Goal: Task Accomplishment & Management: Manage account settings

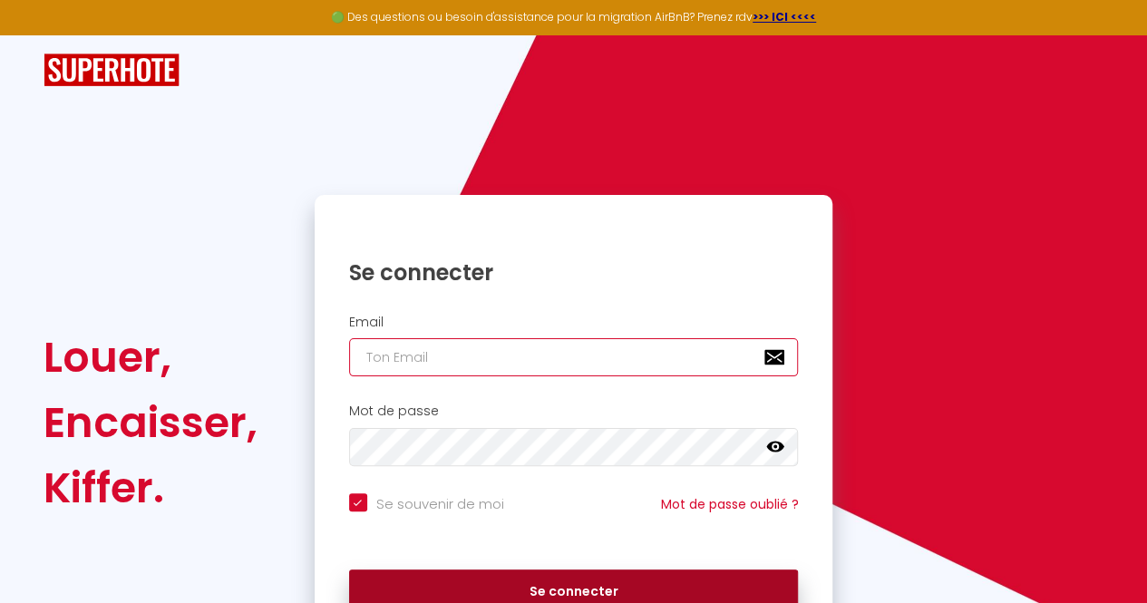
type input "awaseck@iliosgroupe.com"
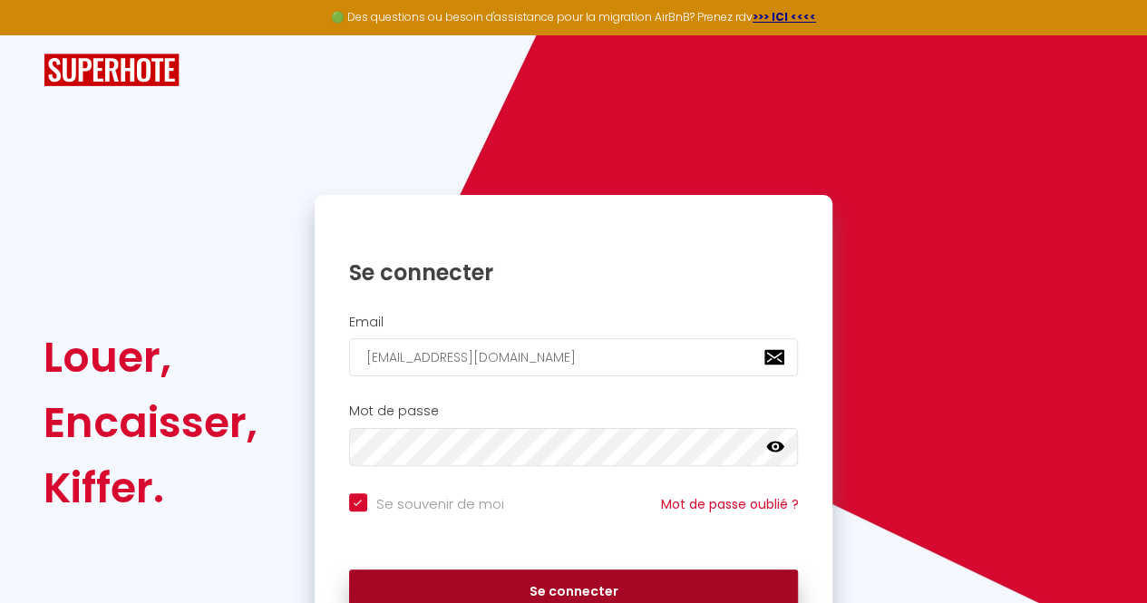
click at [461, 588] on button "Se connecter" at bounding box center [574, 591] width 450 height 45
checkbox input "true"
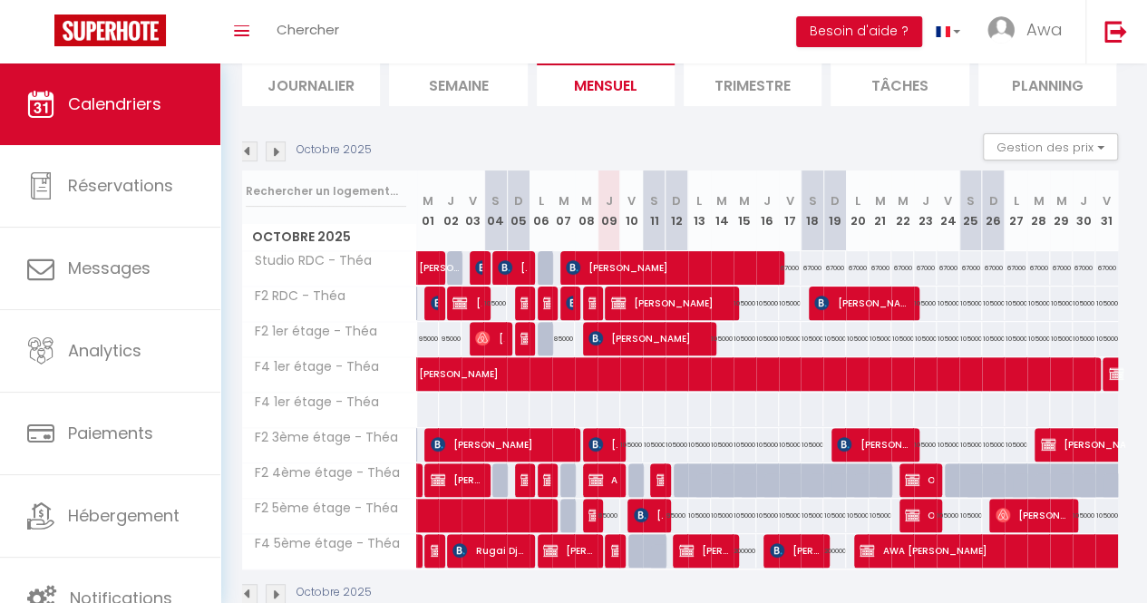
scroll to position [0, 5]
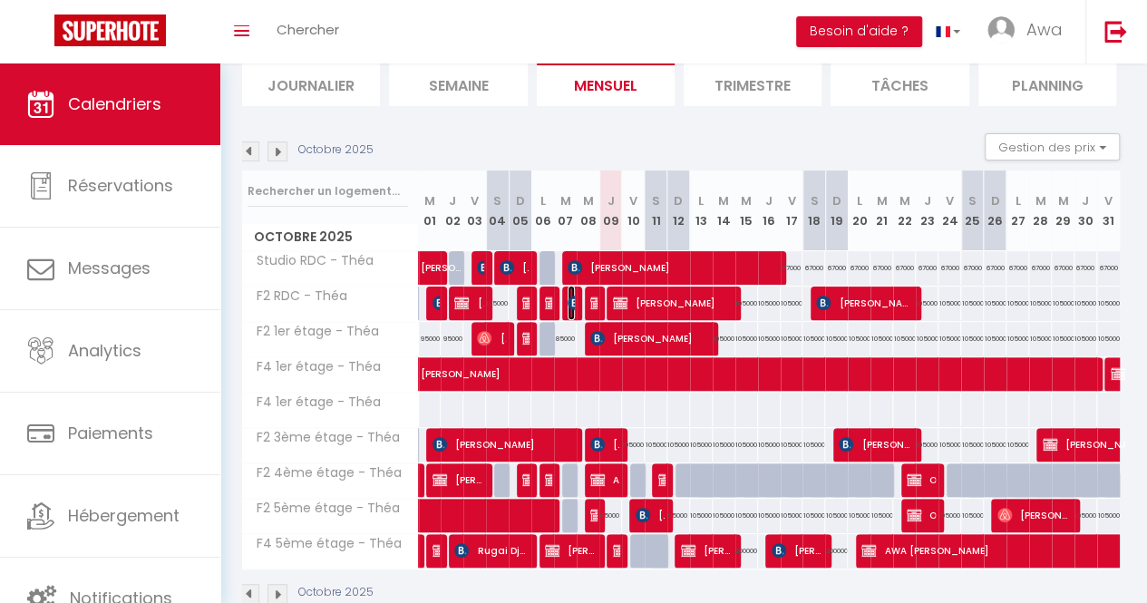
click at [569, 304] on img at bounding box center [575, 303] width 15 height 15
select select "KO"
select select "0"
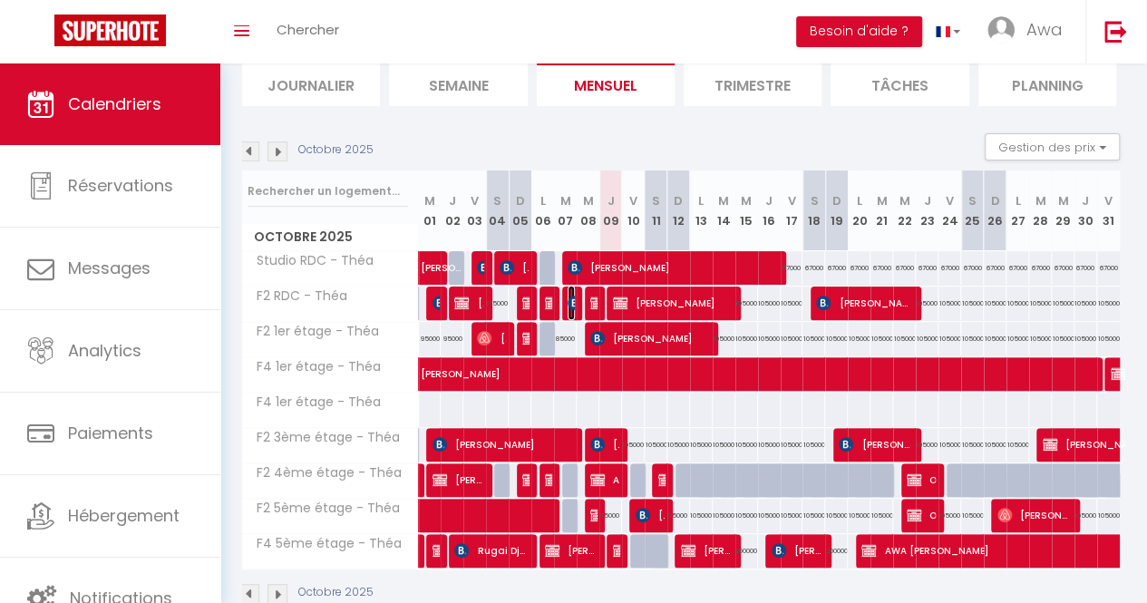
select select "1"
select select
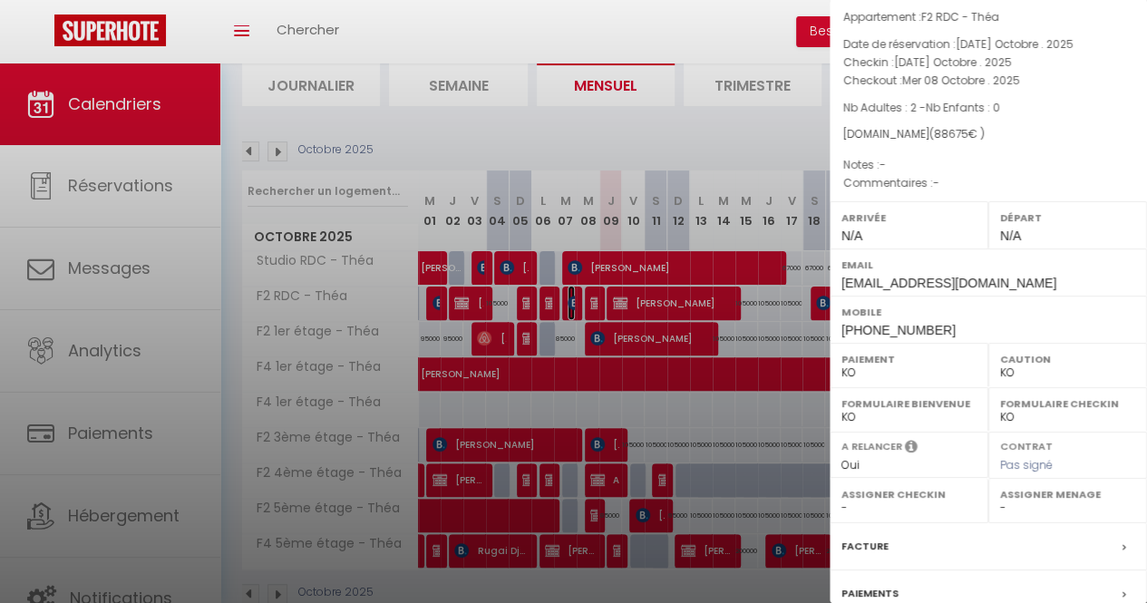
scroll to position [238, 0]
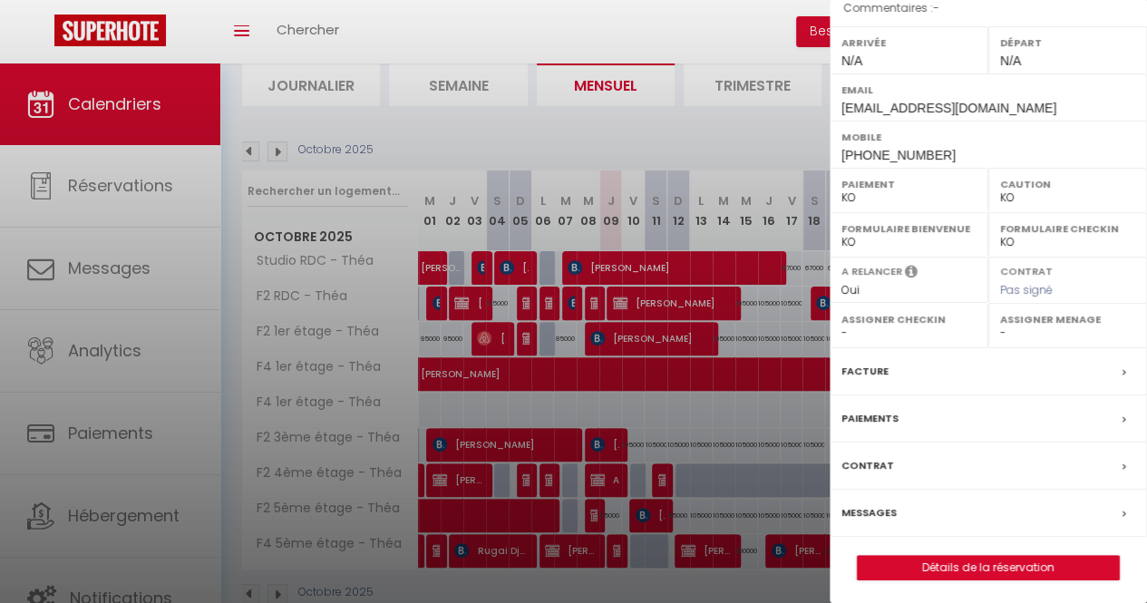
click at [871, 403] on div "Paiements" at bounding box center [988, 418] width 317 height 47
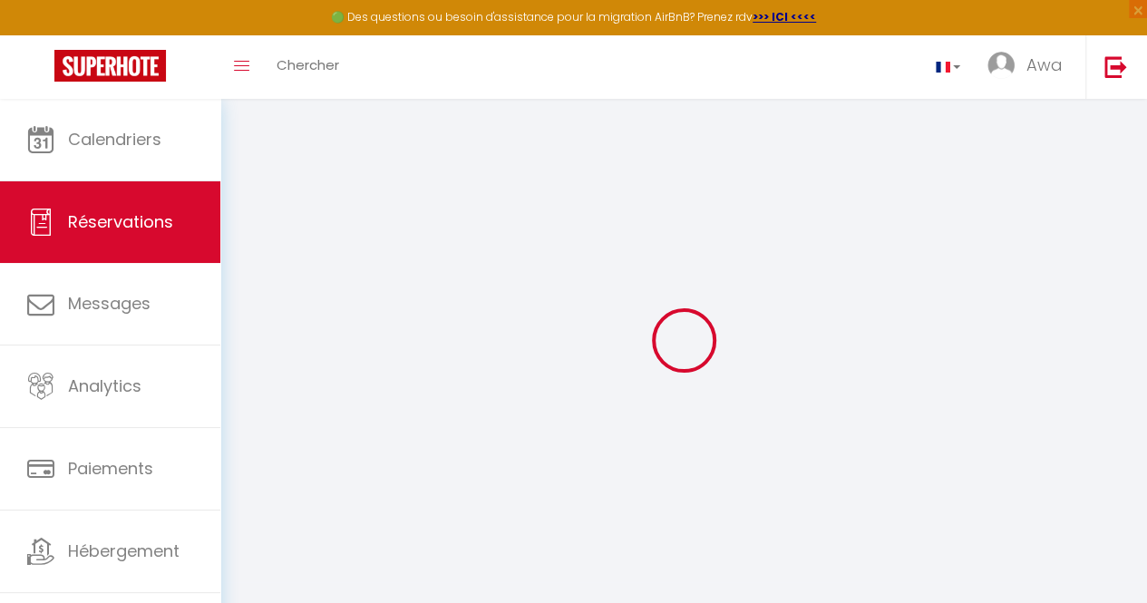
select select
checkbox input "false"
select select
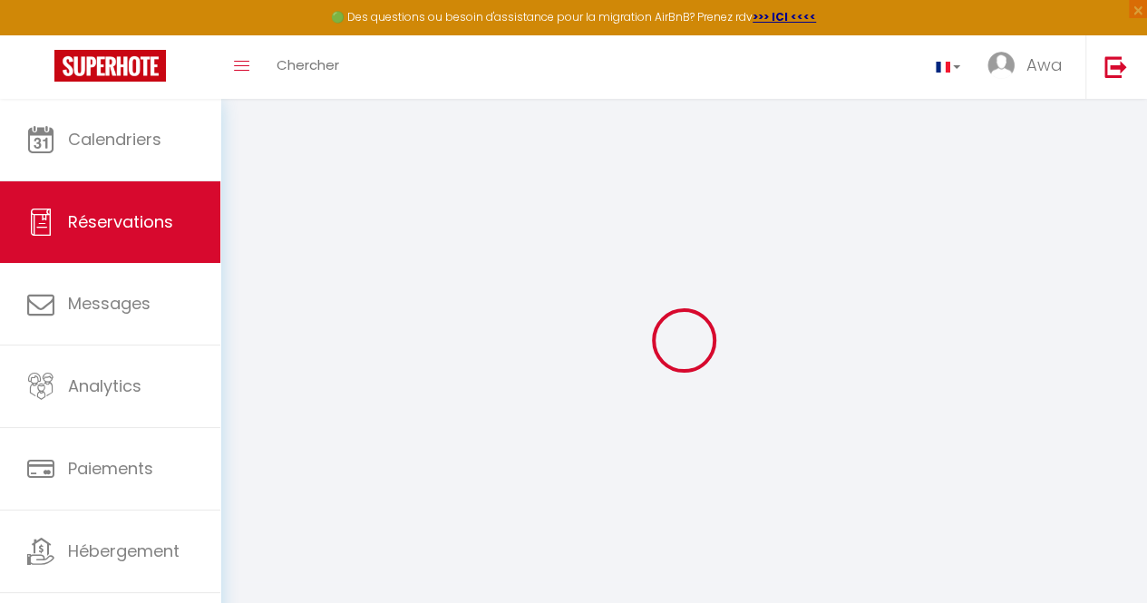
checkbox input "false"
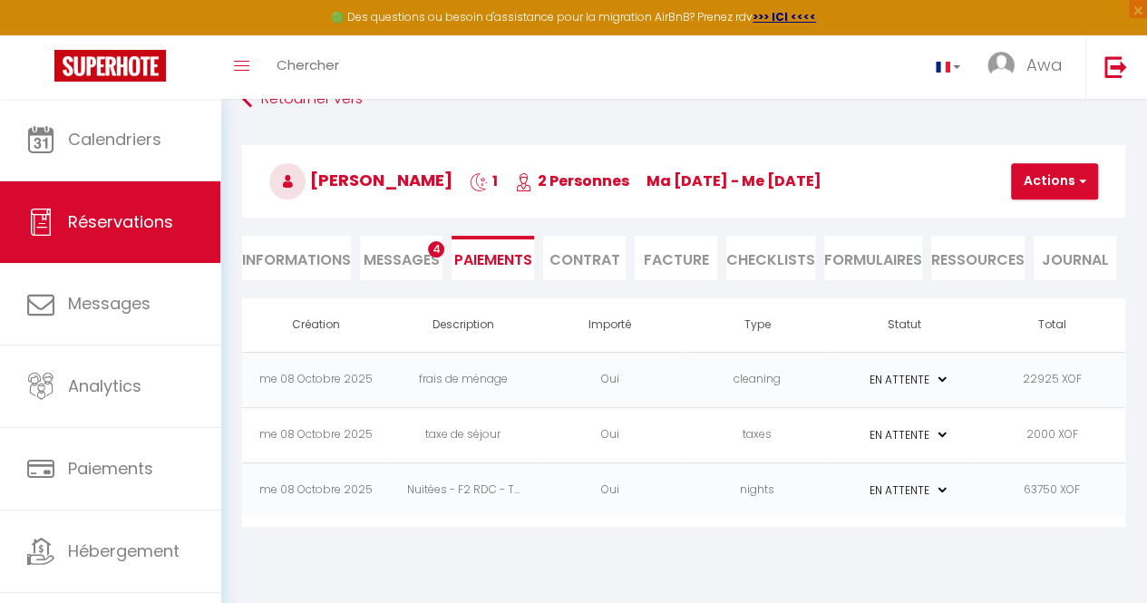
scroll to position [44, 0]
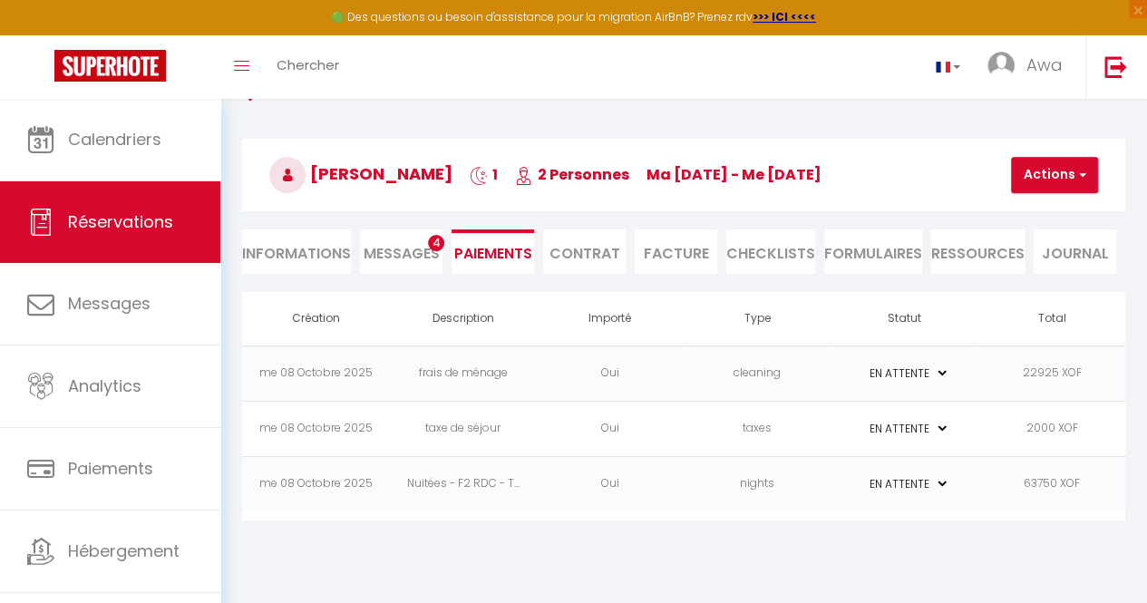
click at [680, 267] on li "Facture" at bounding box center [676, 251] width 83 height 44
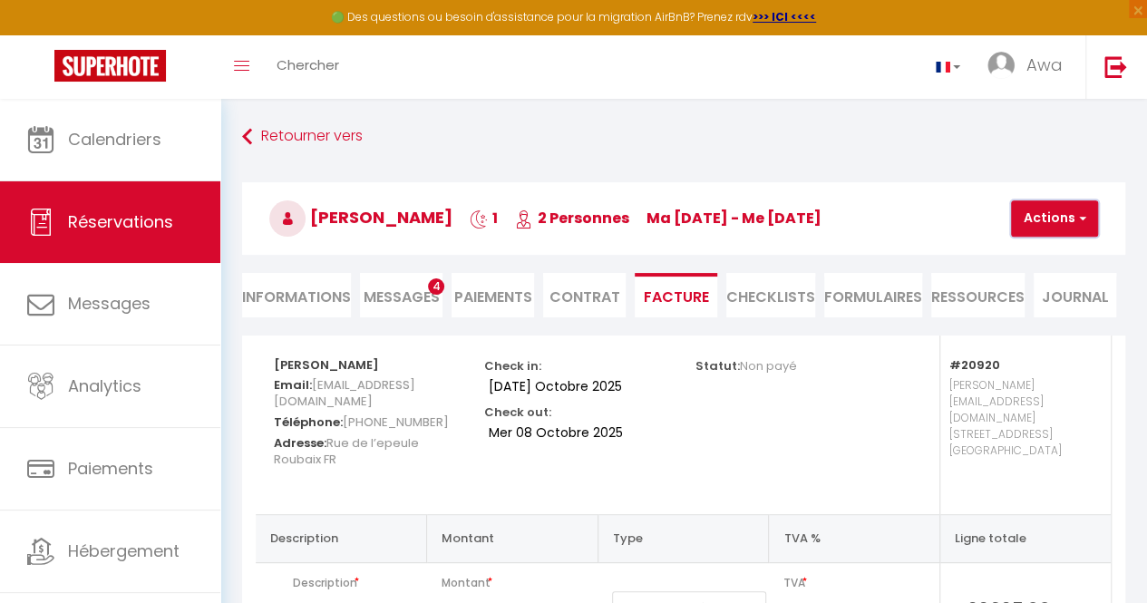
click at [1044, 215] on button "Actions" at bounding box center [1054, 218] width 87 height 36
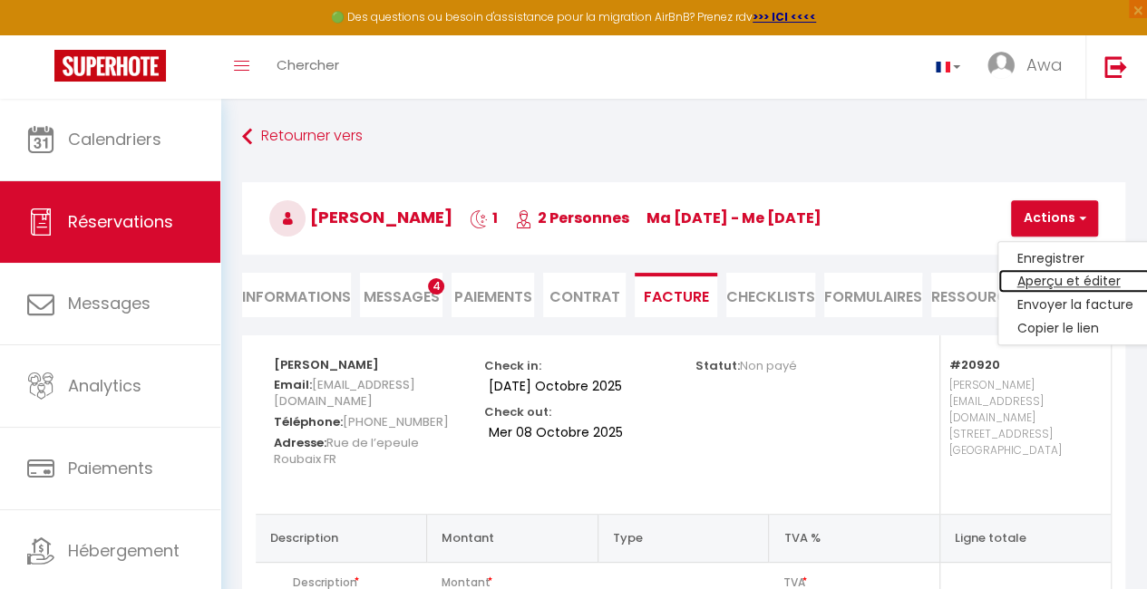
click at [1043, 286] on link "Aperçu et éditer" at bounding box center [1074, 282] width 152 height 24
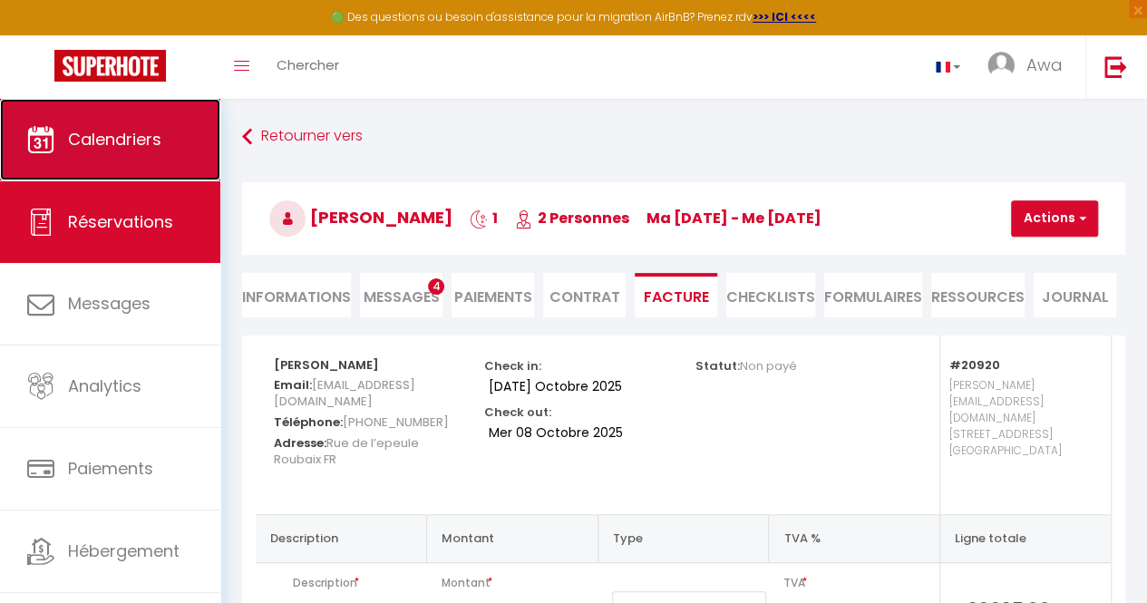
click at [131, 129] on span "Calendriers" at bounding box center [114, 139] width 93 height 23
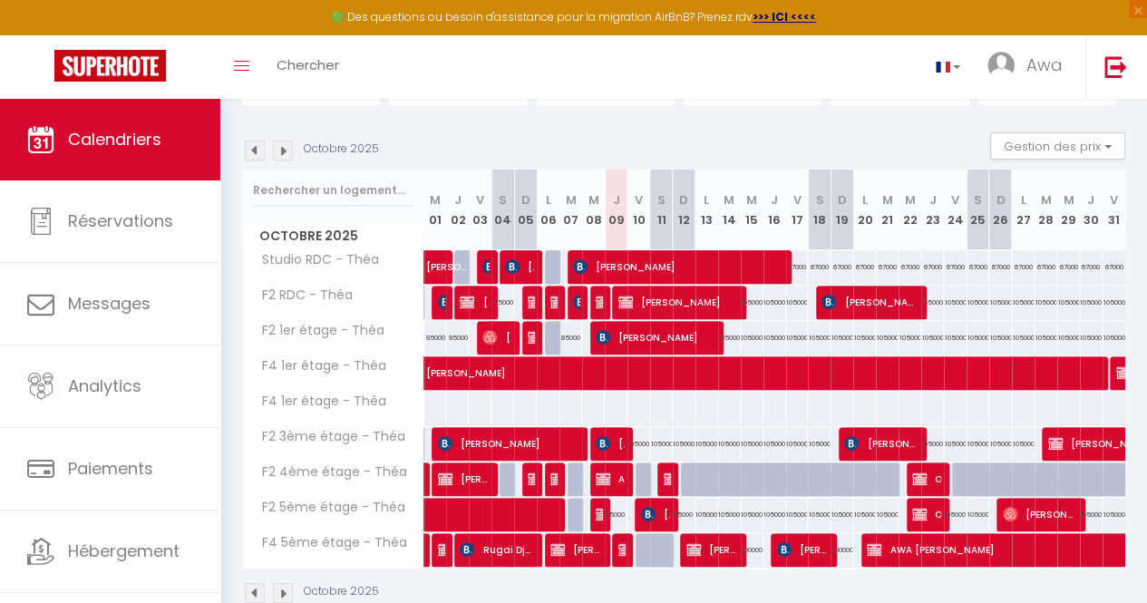
scroll to position [164, 0]
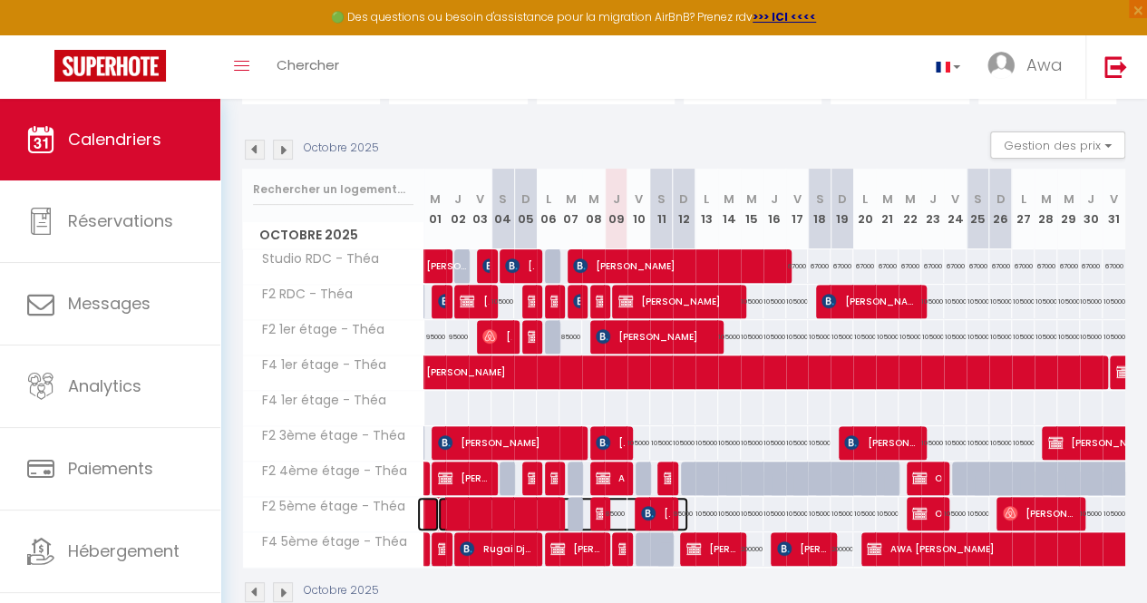
click at [591, 507] on span at bounding box center [563, 514] width 250 height 34
select select "OK"
select select "KO"
select select "0"
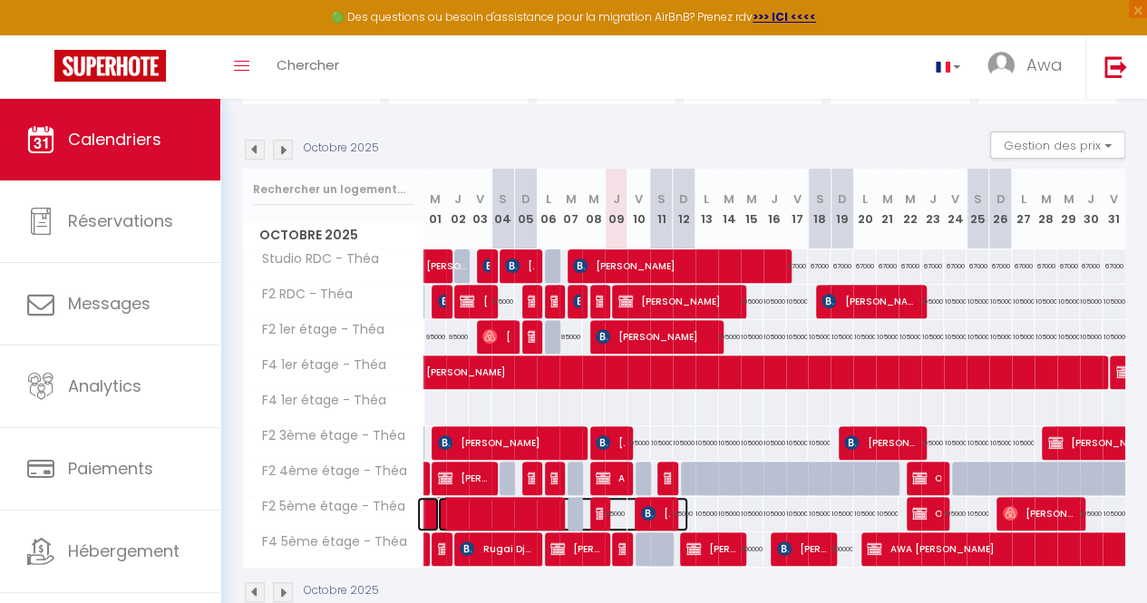
select select "1"
select select
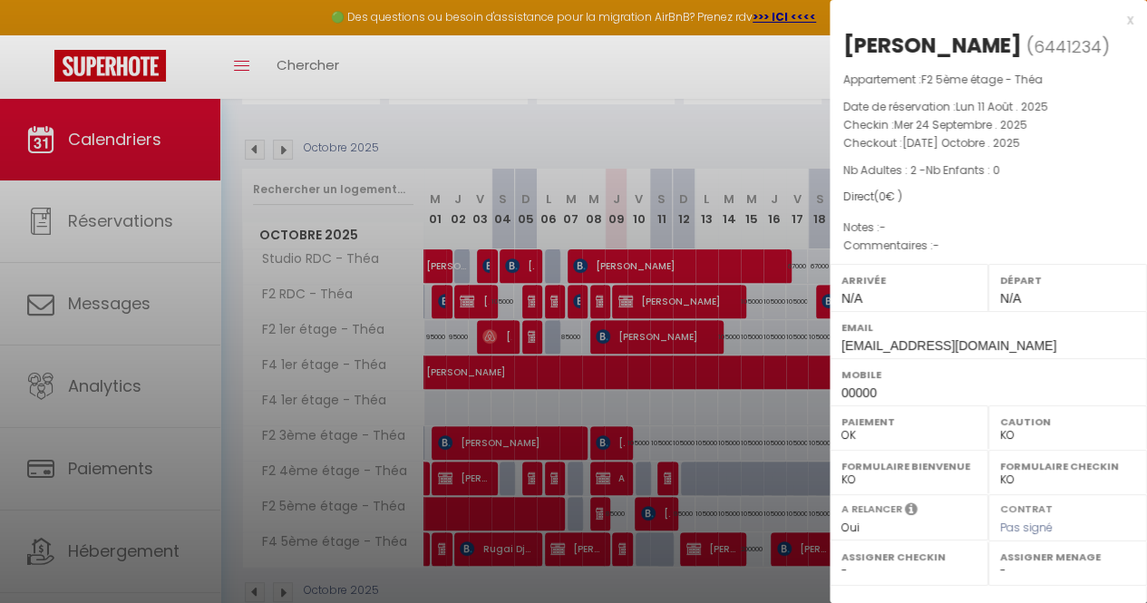
click at [600, 509] on div at bounding box center [573, 301] width 1147 height 603
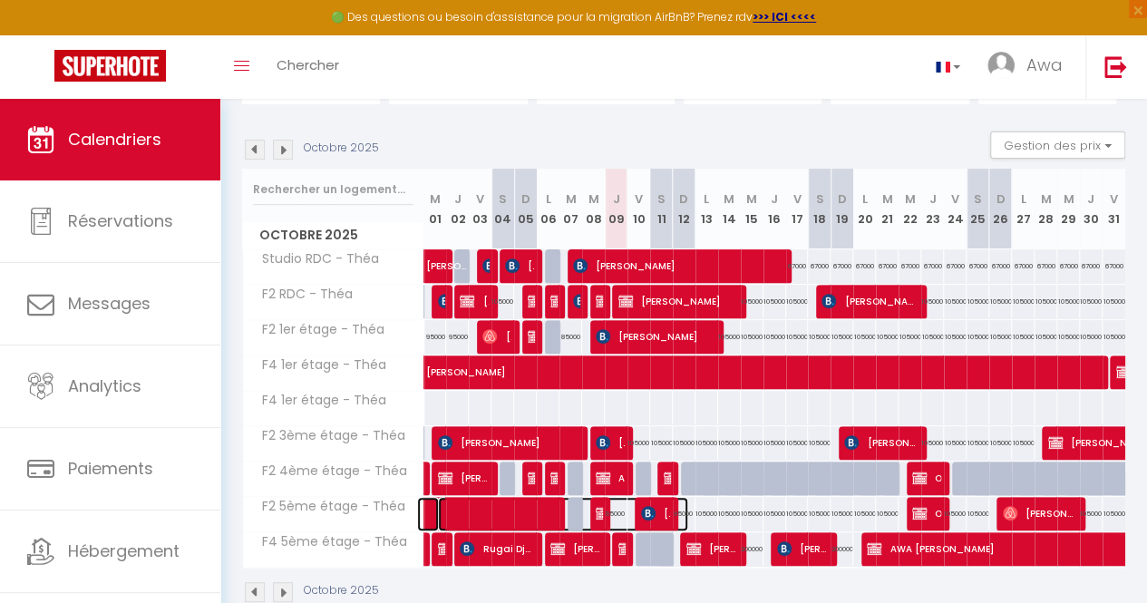
click at [600, 509] on span at bounding box center [563, 514] width 250 height 34
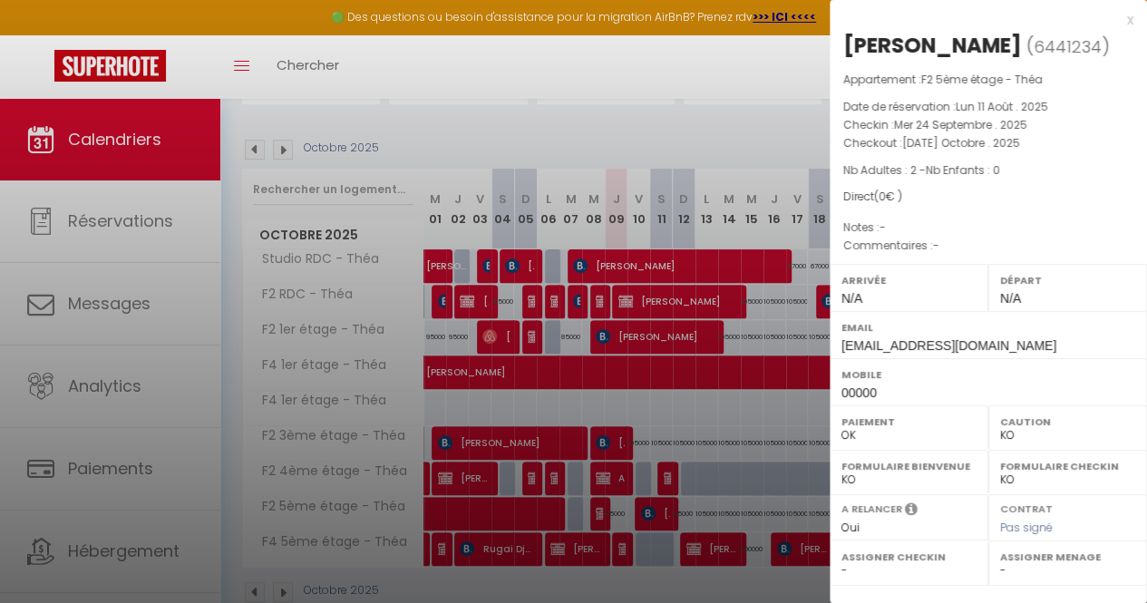
click at [600, 509] on div at bounding box center [573, 301] width 1147 height 603
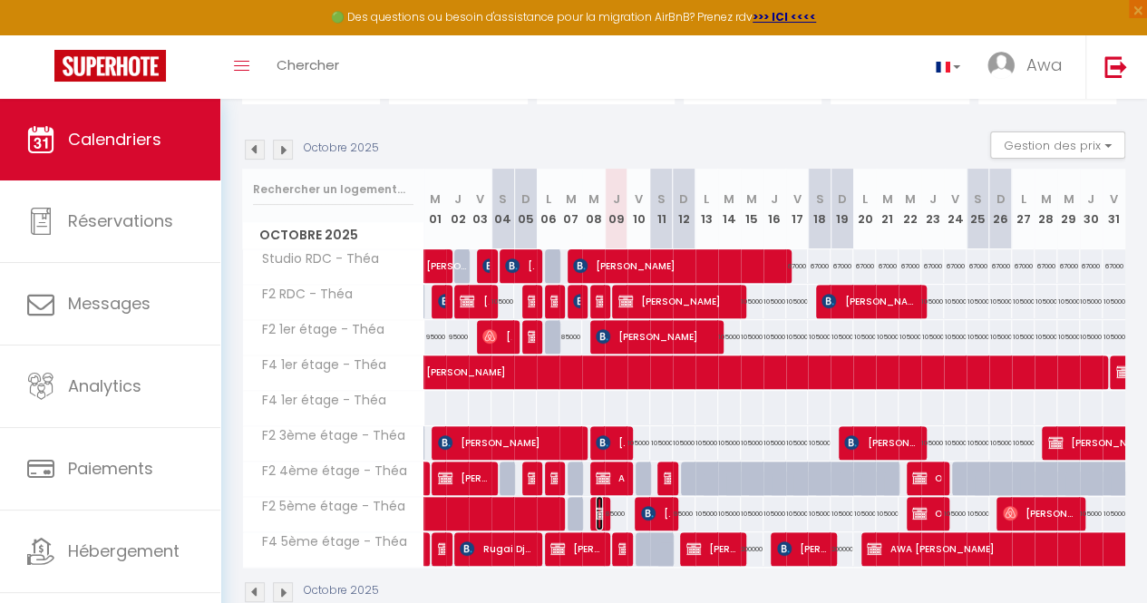
click at [596, 509] on img at bounding box center [603, 513] width 15 height 15
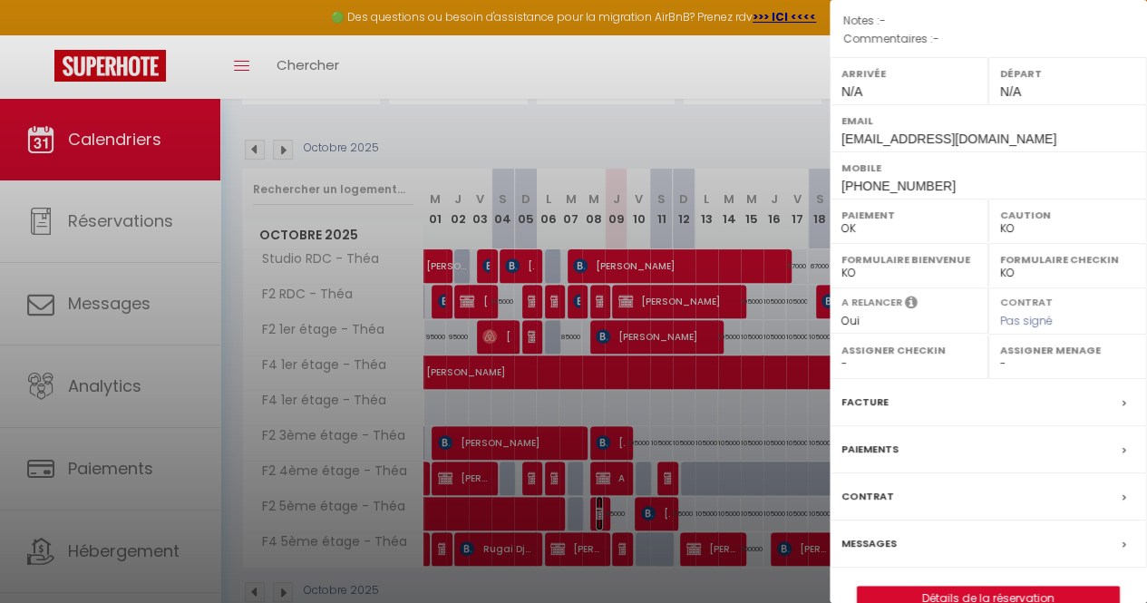
scroll to position [218, 0]
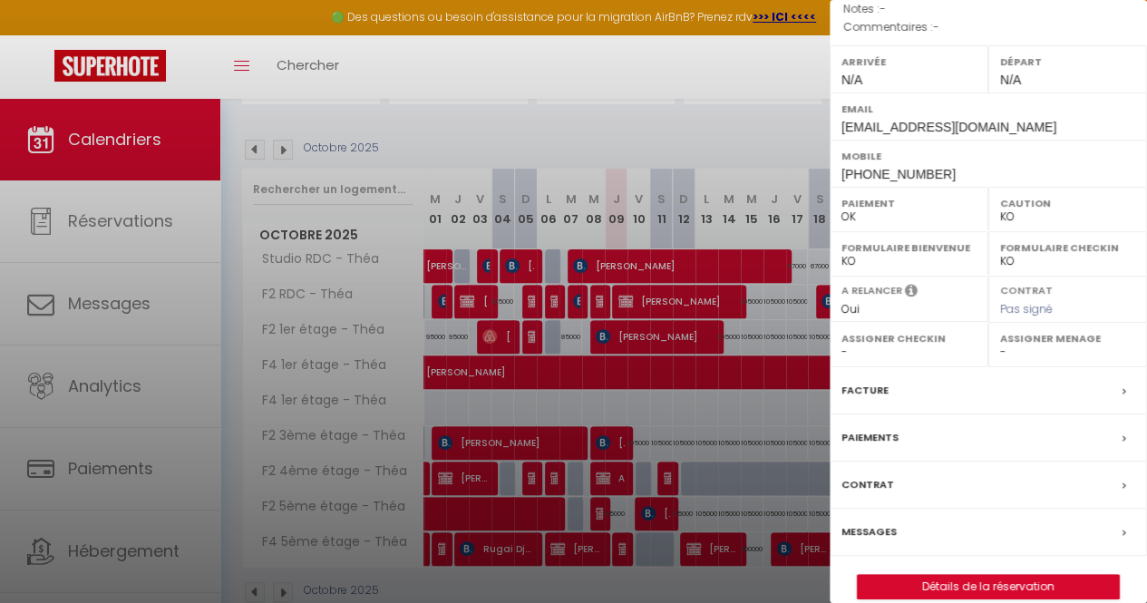
click at [957, 469] on div "Contrat" at bounding box center [988, 484] width 317 height 47
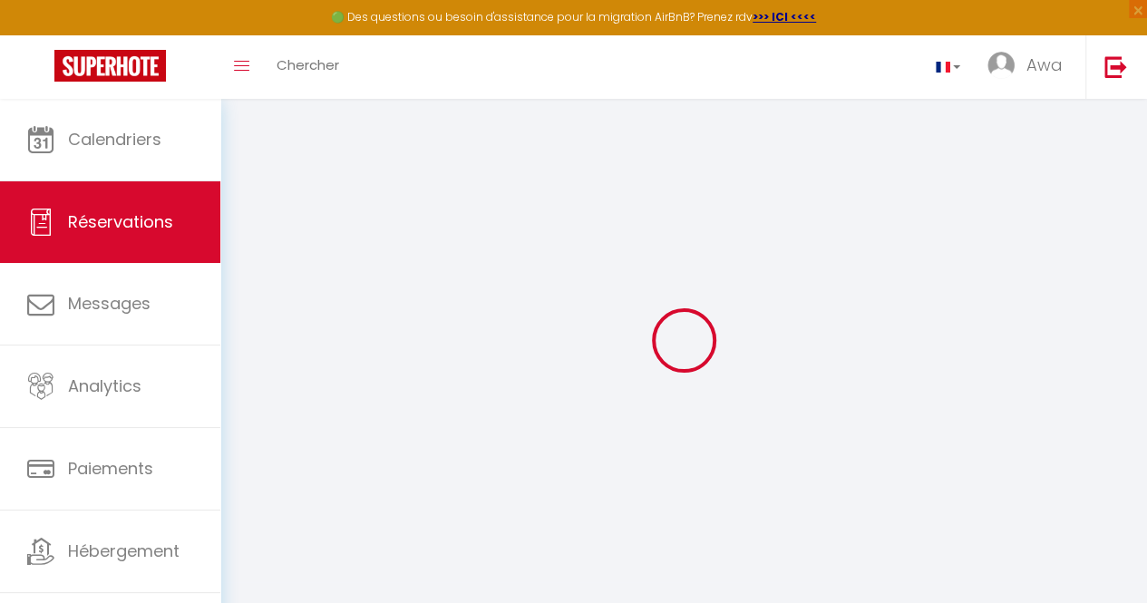
select select
checkbox input "false"
select select
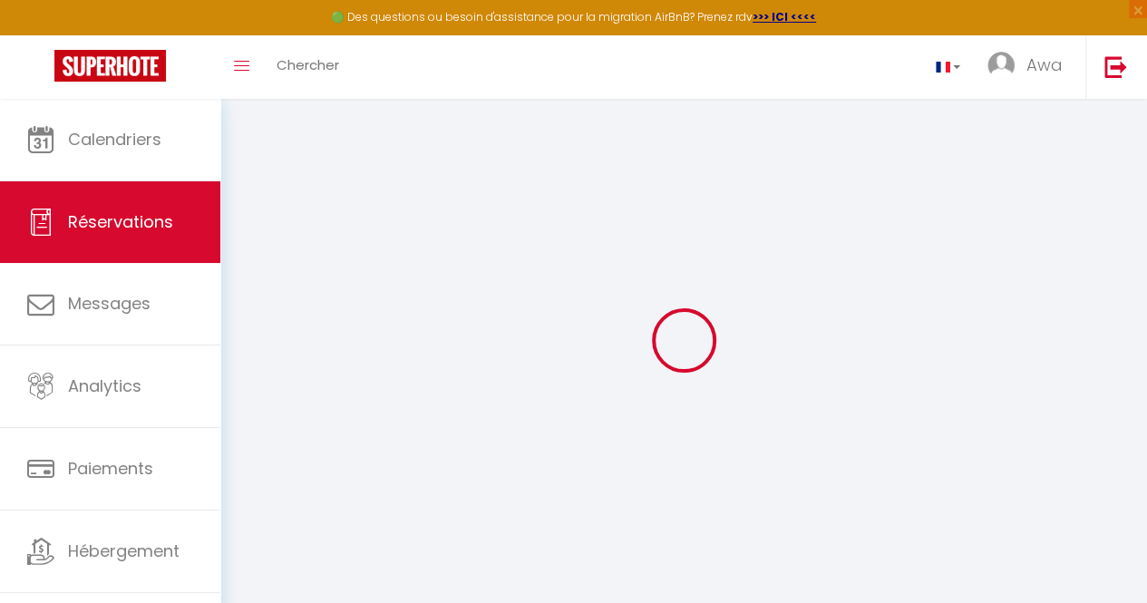
checkbox input "false"
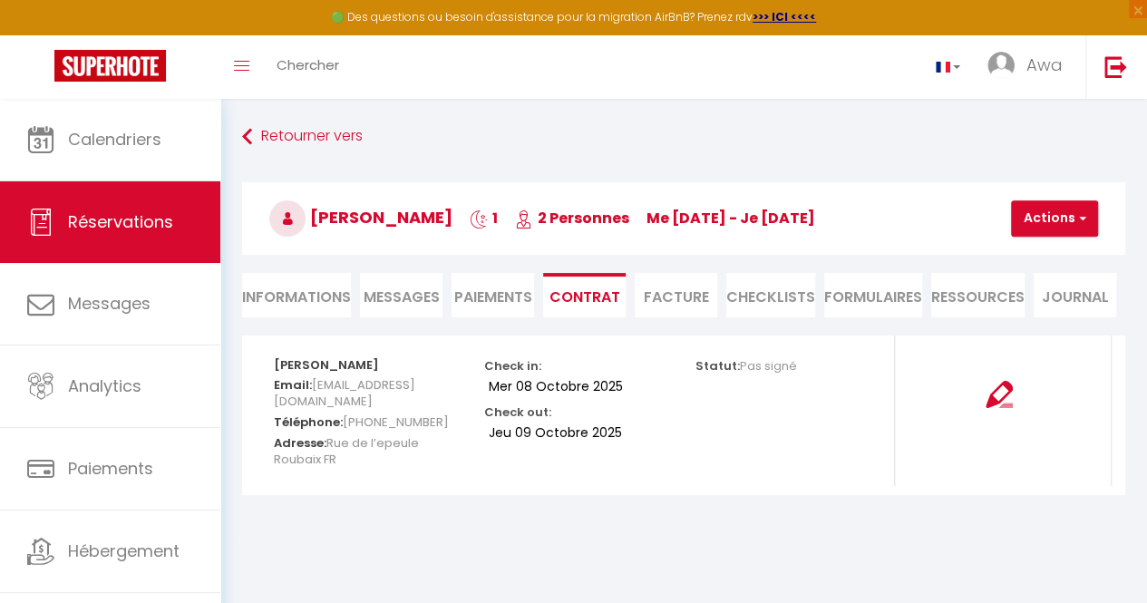
click at [682, 281] on li "Facture" at bounding box center [676, 295] width 83 height 44
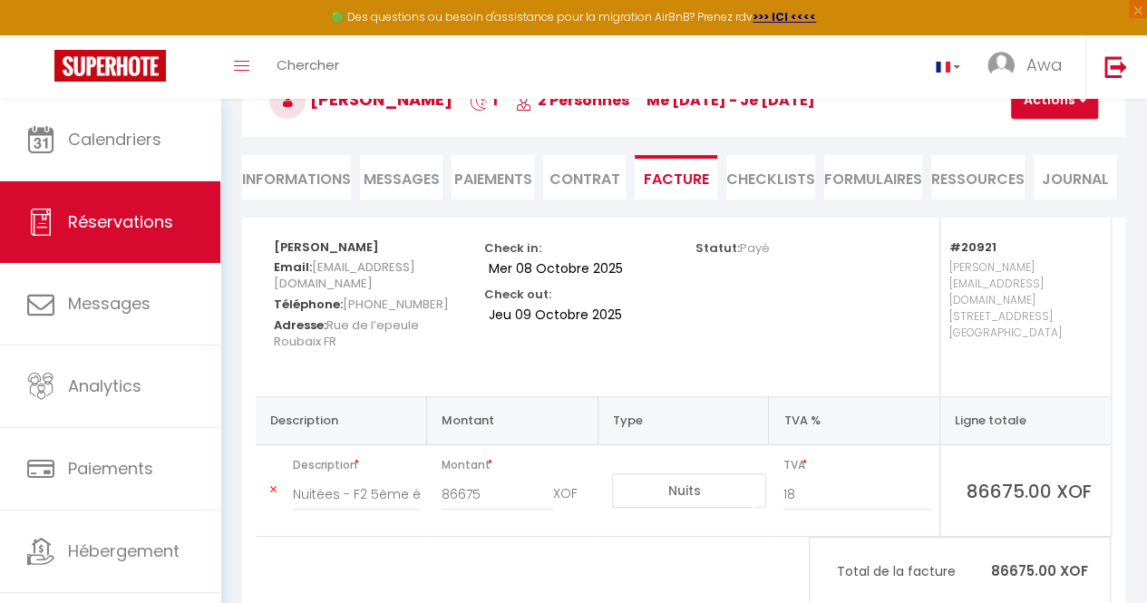
scroll to position [141, 0]
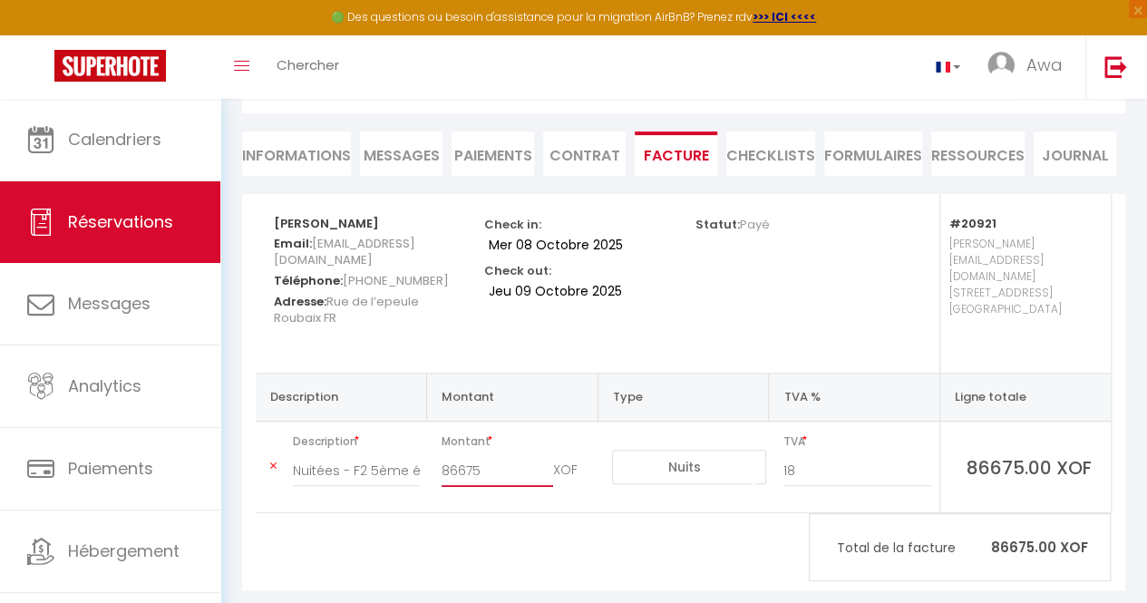
click at [453, 454] on input "86675" at bounding box center [498, 470] width 112 height 33
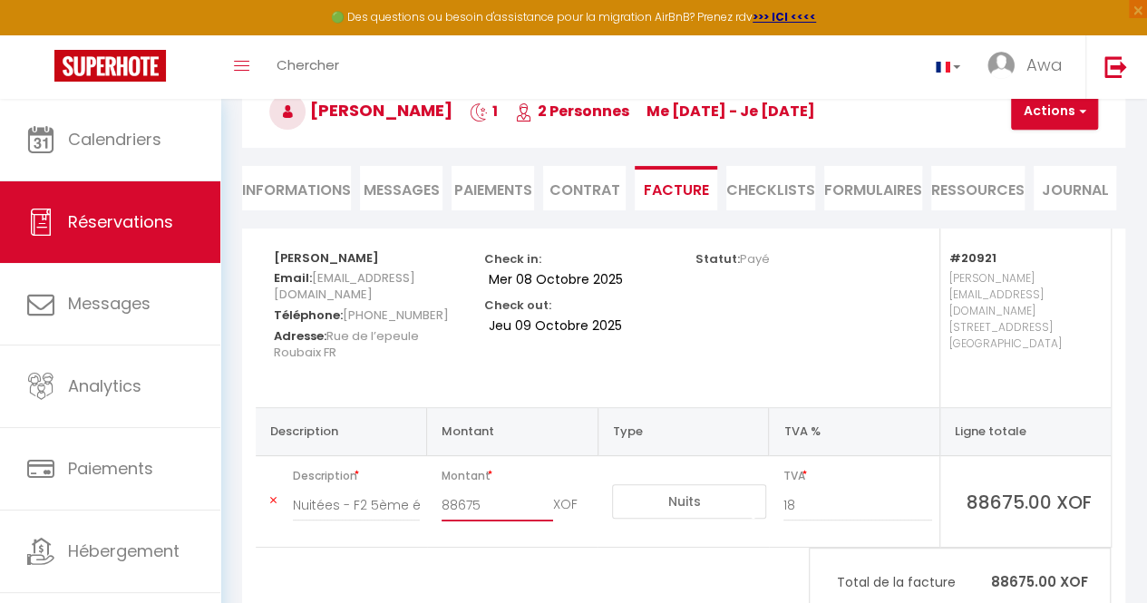
scroll to position [0, 0]
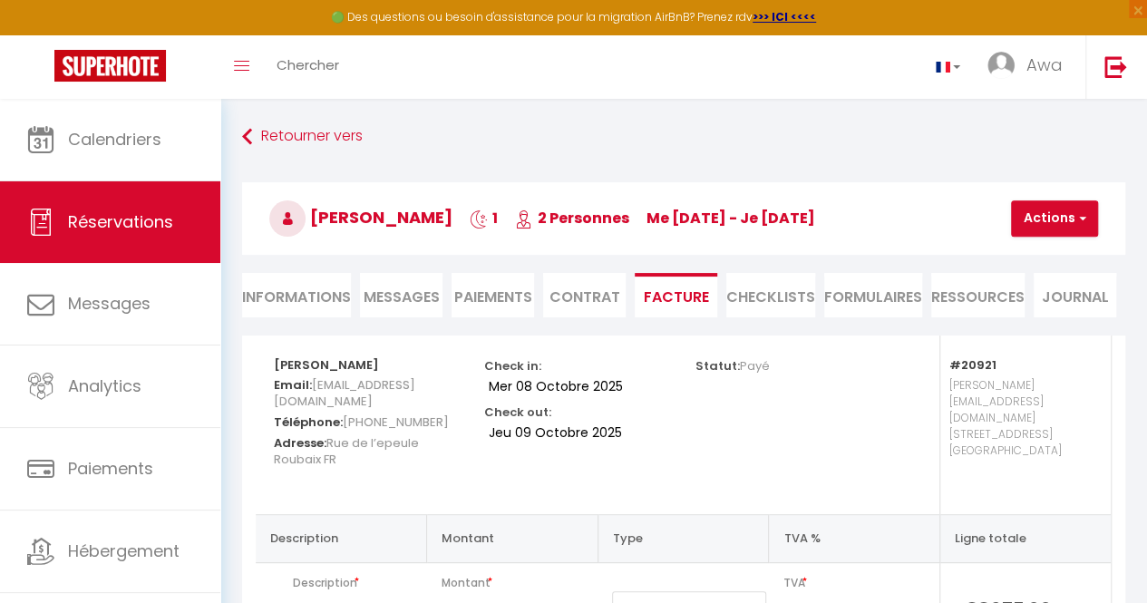
type input "88675"
click at [1066, 231] on button "Actions" at bounding box center [1054, 218] width 87 height 36
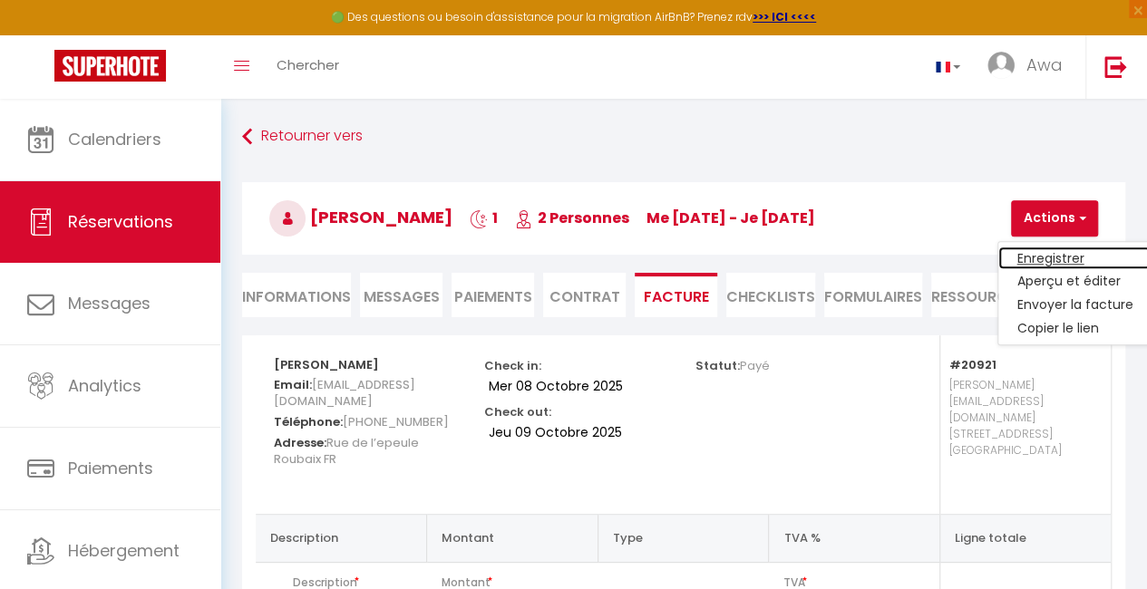
click at [1046, 260] on link "Enregistrer" at bounding box center [1074, 259] width 152 height 24
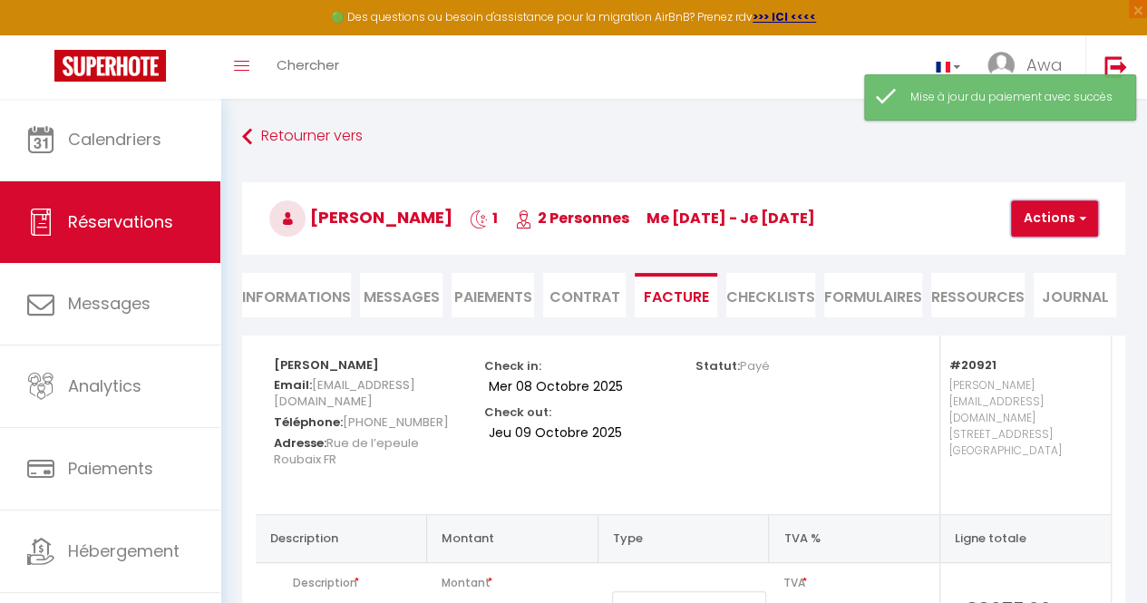
click at [1050, 230] on button "Actions" at bounding box center [1054, 218] width 87 height 36
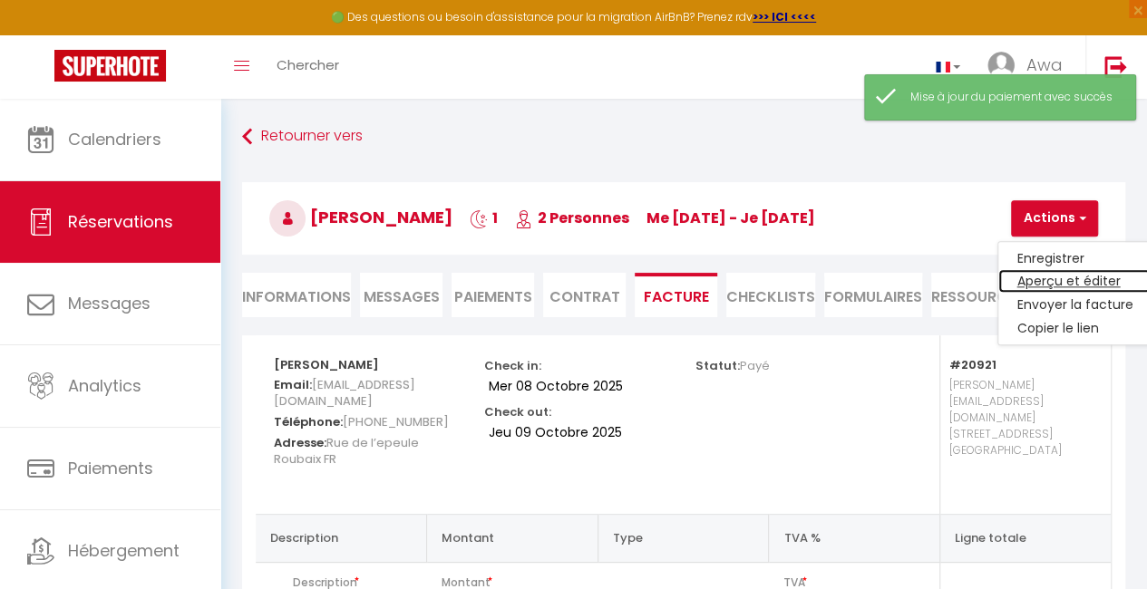
click at [1041, 279] on link "Aperçu et éditer" at bounding box center [1074, 282] width 152 height 24
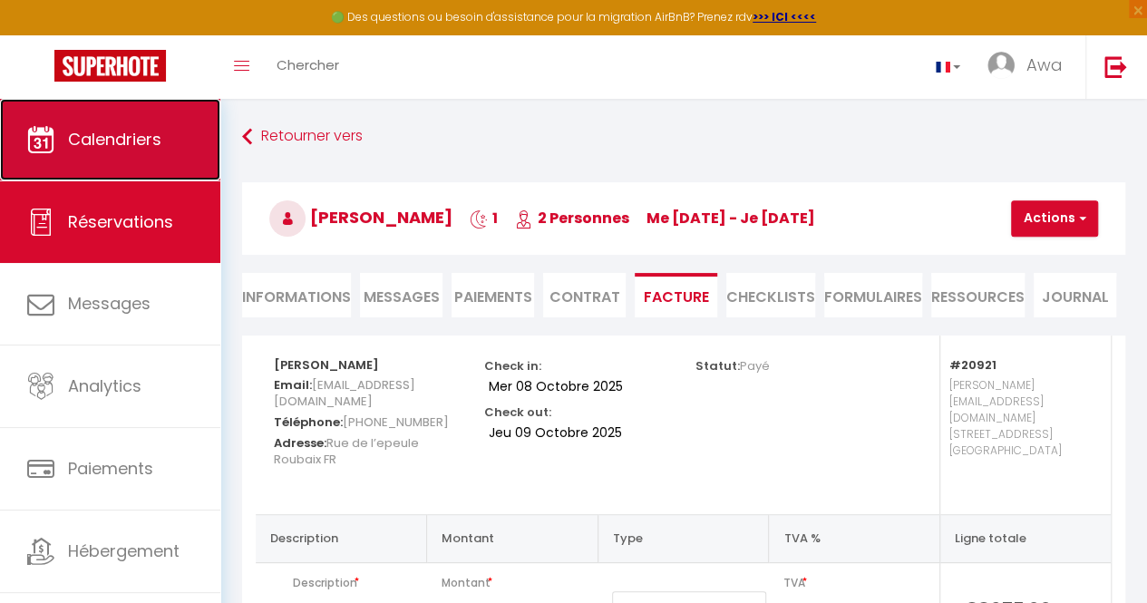
click at [171, 140] on link "Calendriers" at bounding box center [110, 140] width 220 height 82
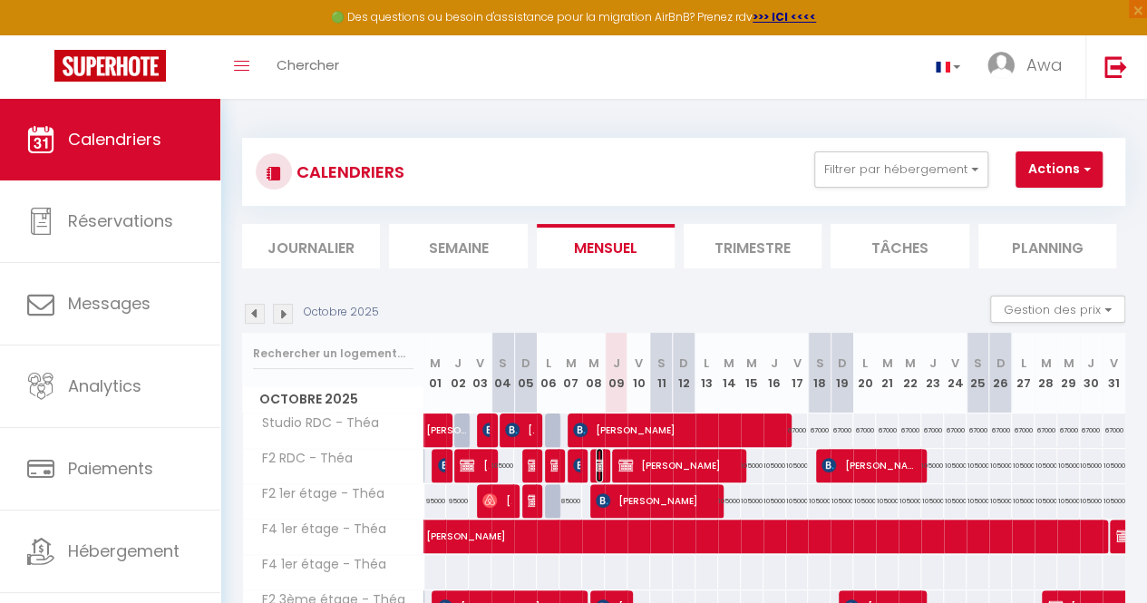
click at [596, 461] on img at bounding box center [603, 465] width 15 height 15
select select "OK"
select select "KO"
select select "0"
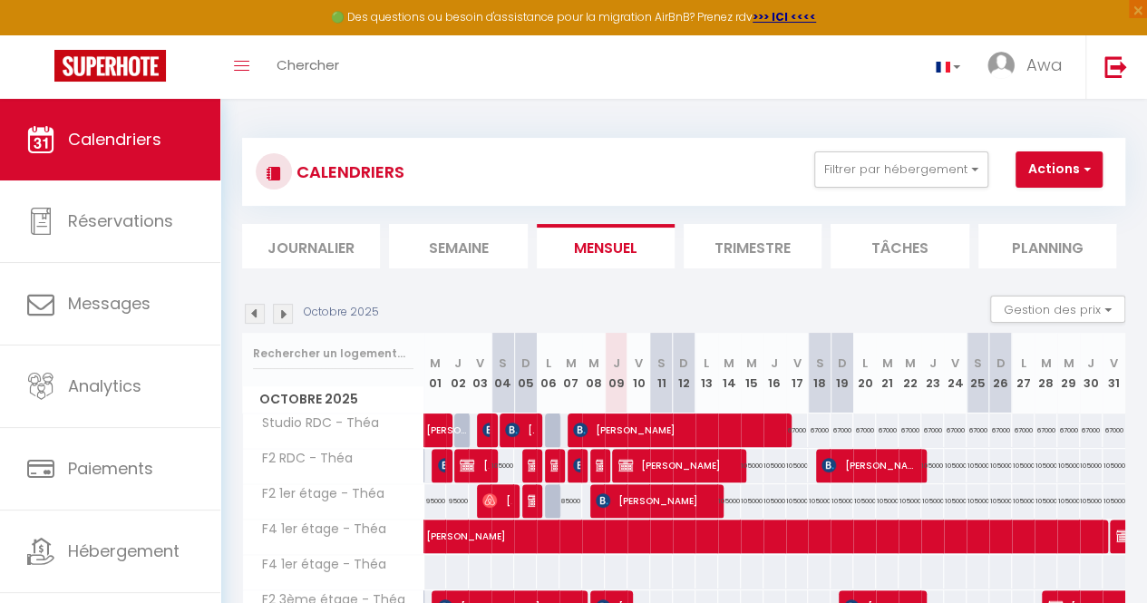
select select "1"
select select
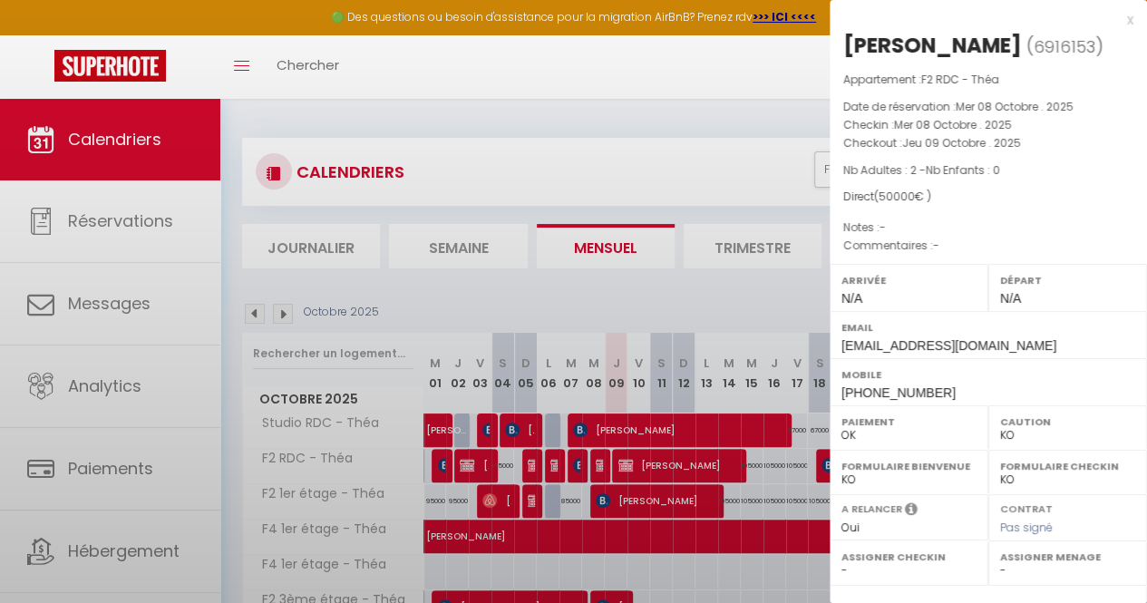
click at [594, 461] on div at bounding box center [573, 301] width 1147 height 603
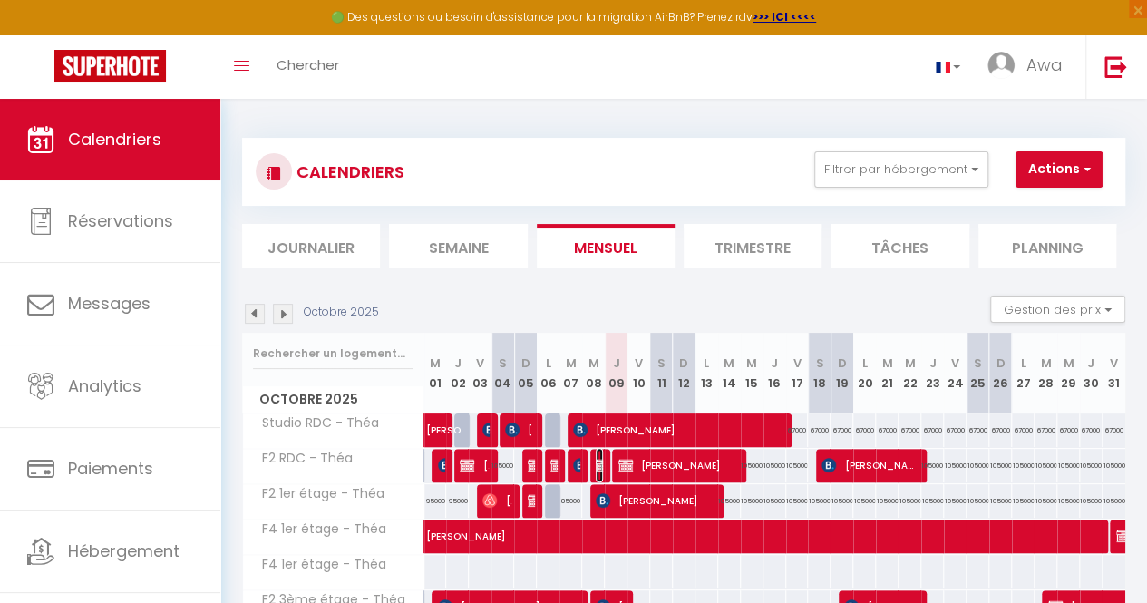
click at [596, 461] on img at bounding box center [603, 465] width 15 height 15
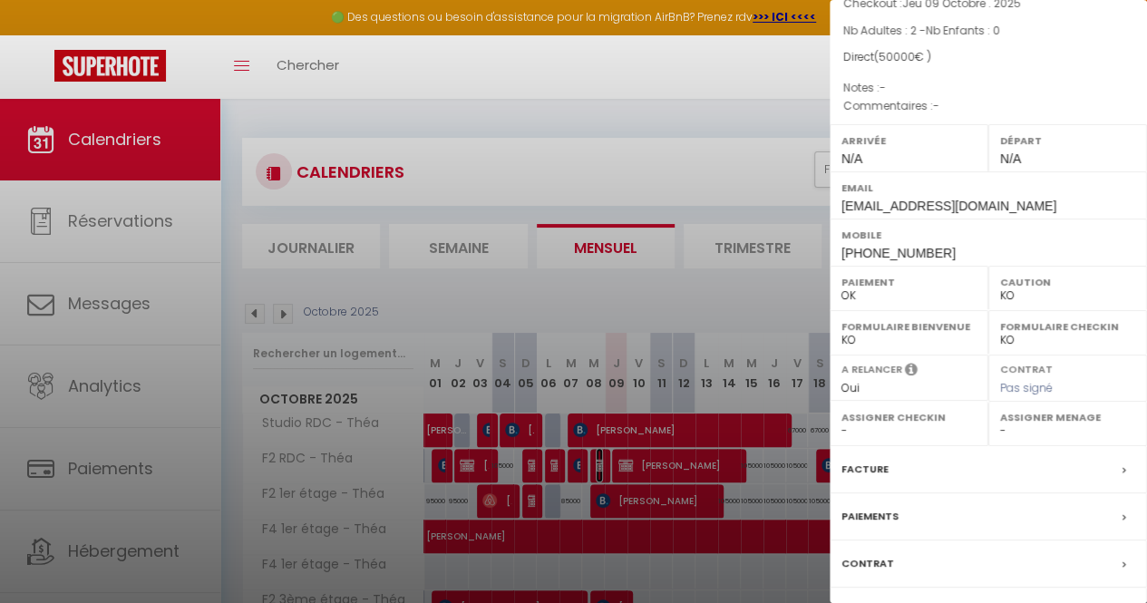
scroll to position [141, 0]
click at [908, 474] on div "Facture" at bounding box center [988, 467] width 317 height 47
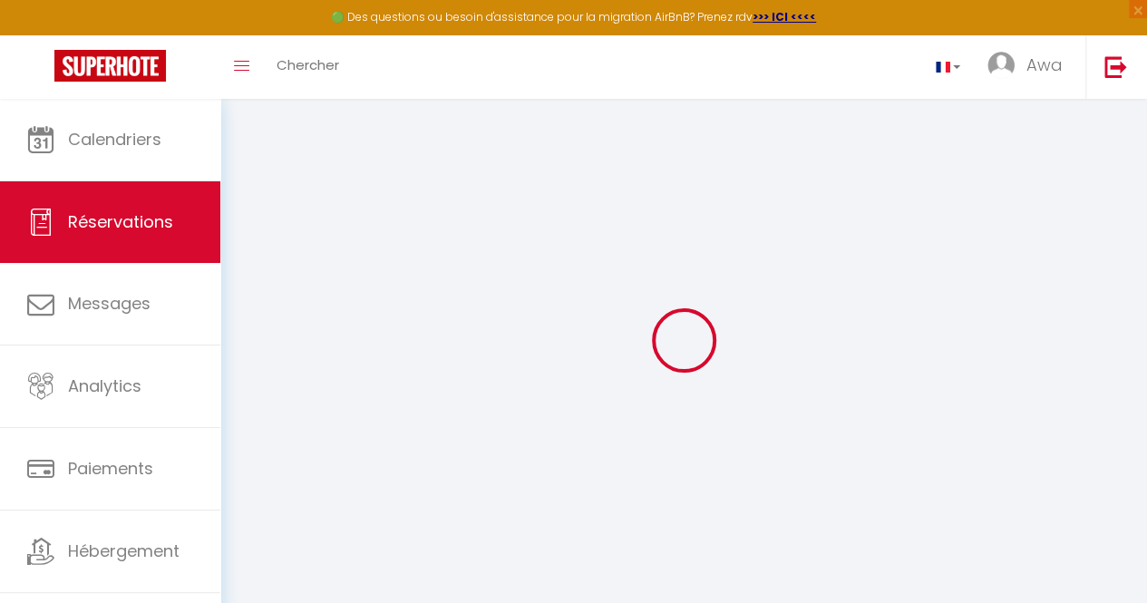
select select "cleaning"
select select
checkbox input "false"
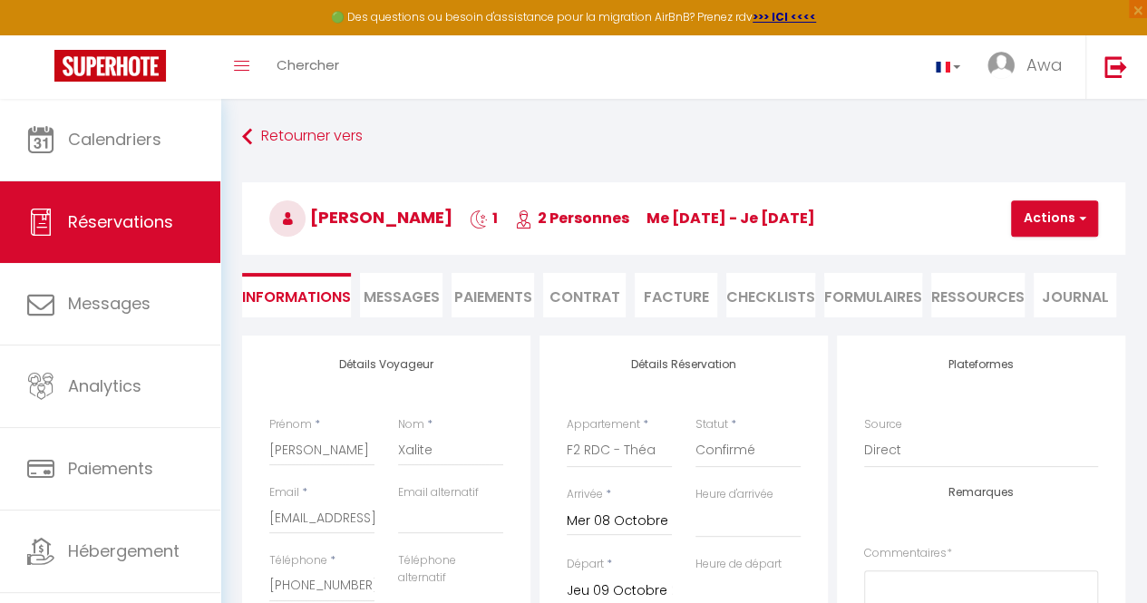
select select
checkbox input "false"
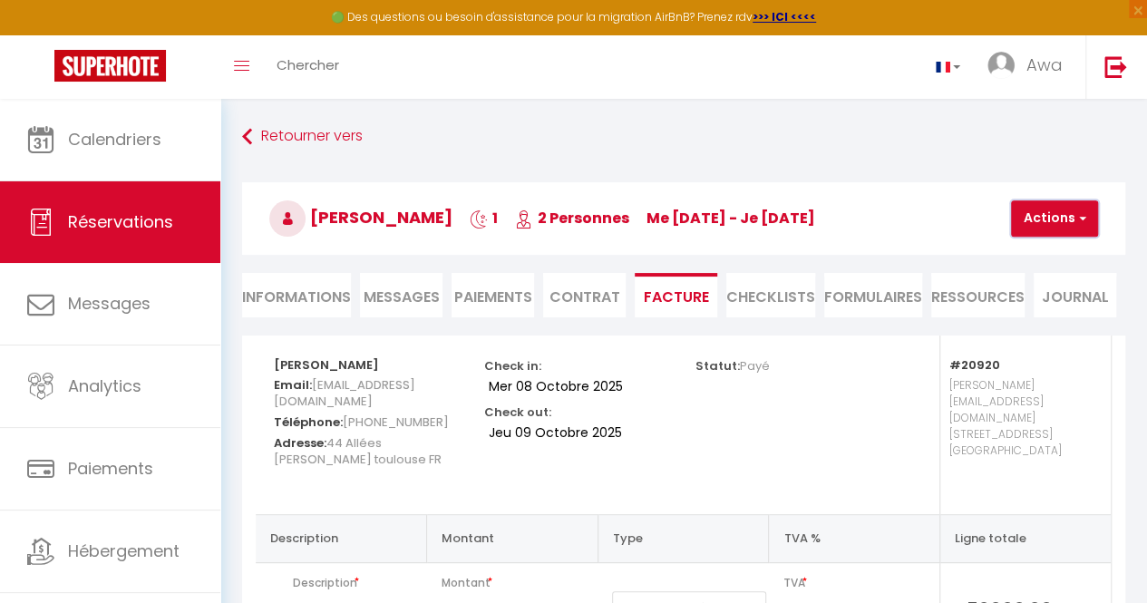
click at [1049, 224] on button "Actions" at bounding box center [1054, 218] width 87 height 36
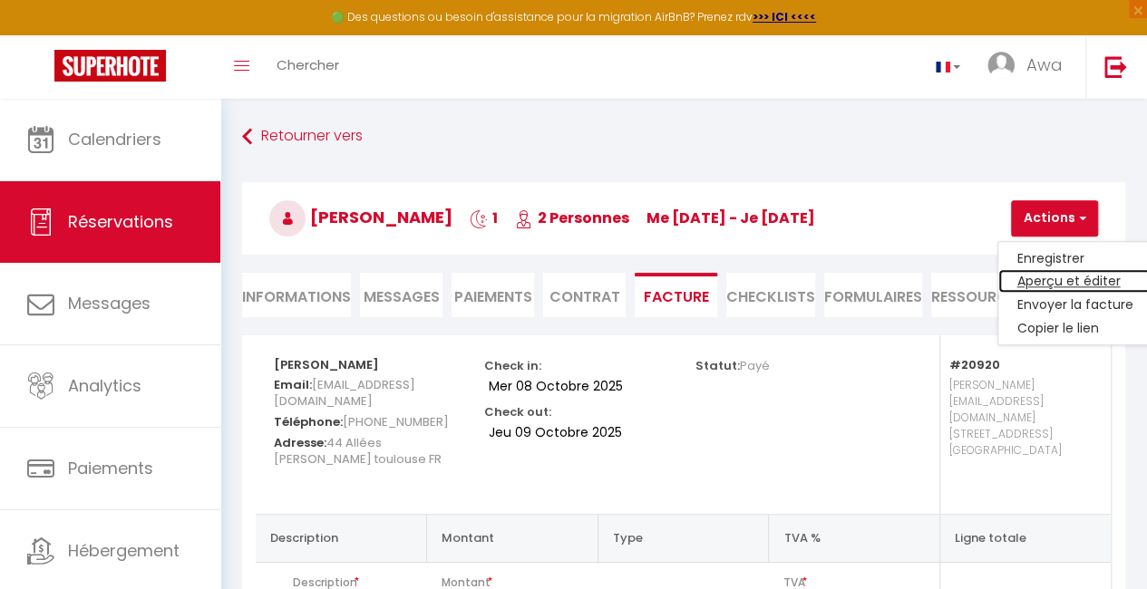
click at [1057, 281] on link "Aperçu et éditer" at bounding box center [1074, 282] width 152 height 24
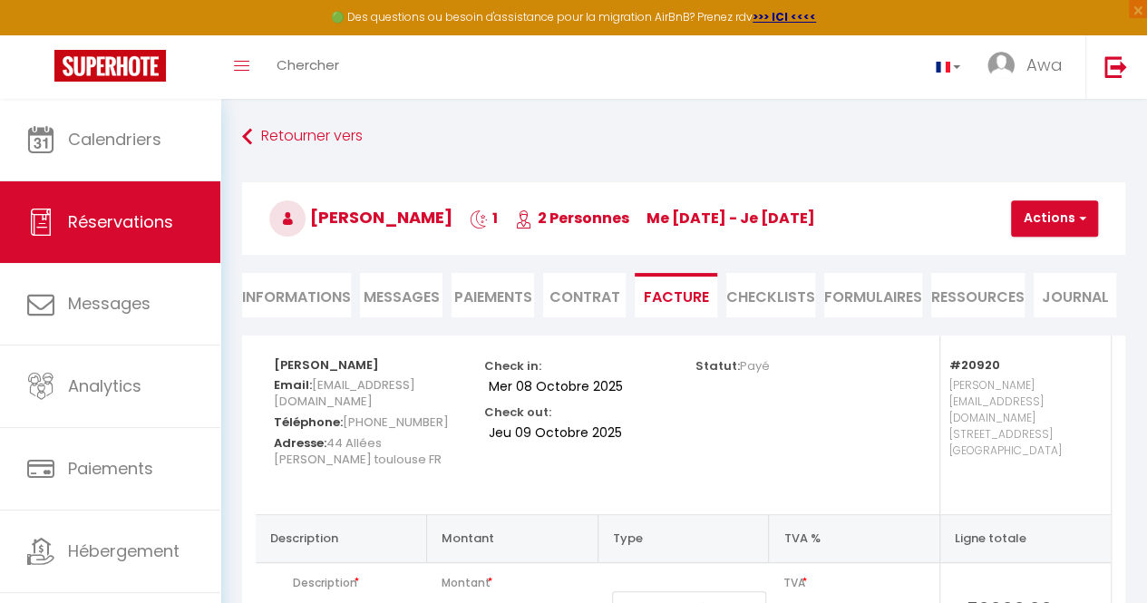
click at [303, 304] on li "Informations" at bounding box center [296, 295] width 109 height 44
select select
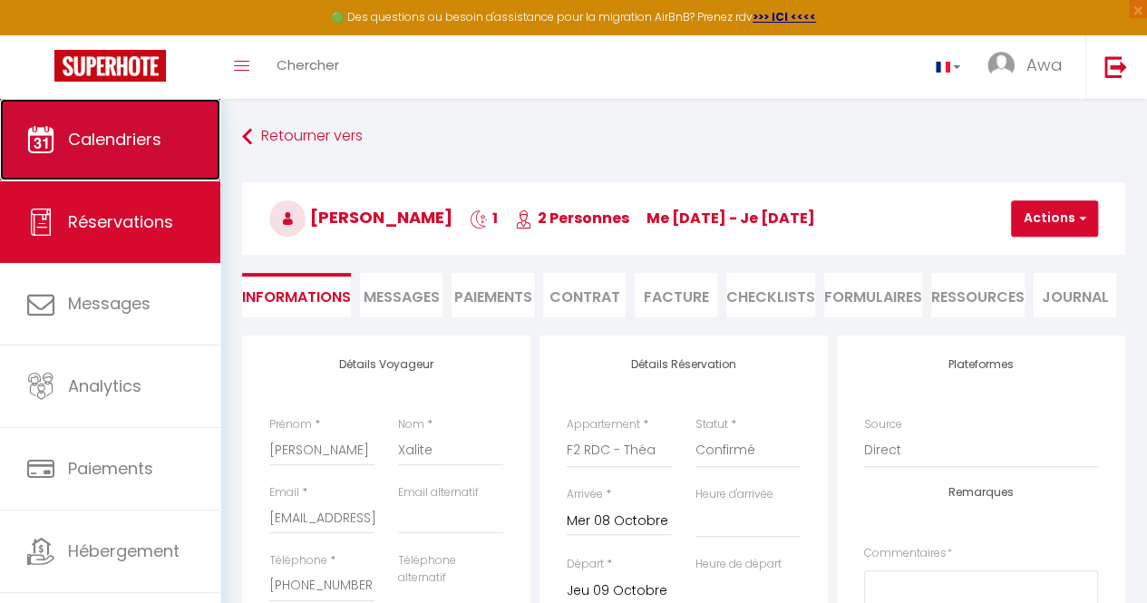
click at [138, 177] on link "Calendriers" at bounding box center [110, 140] width 220 height 82
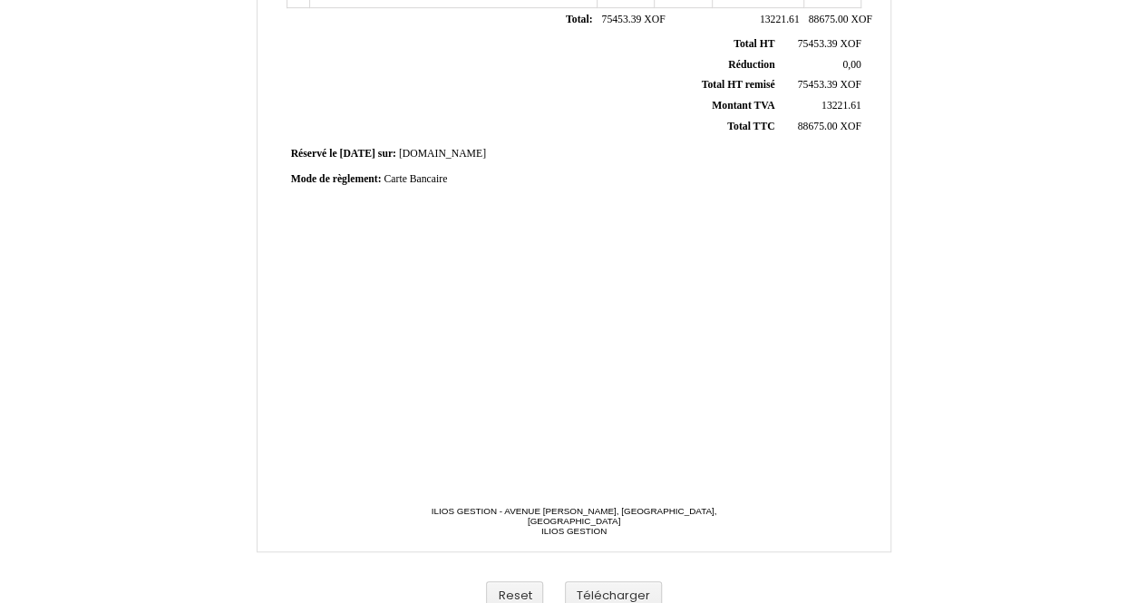
scroll to position [490, 0]
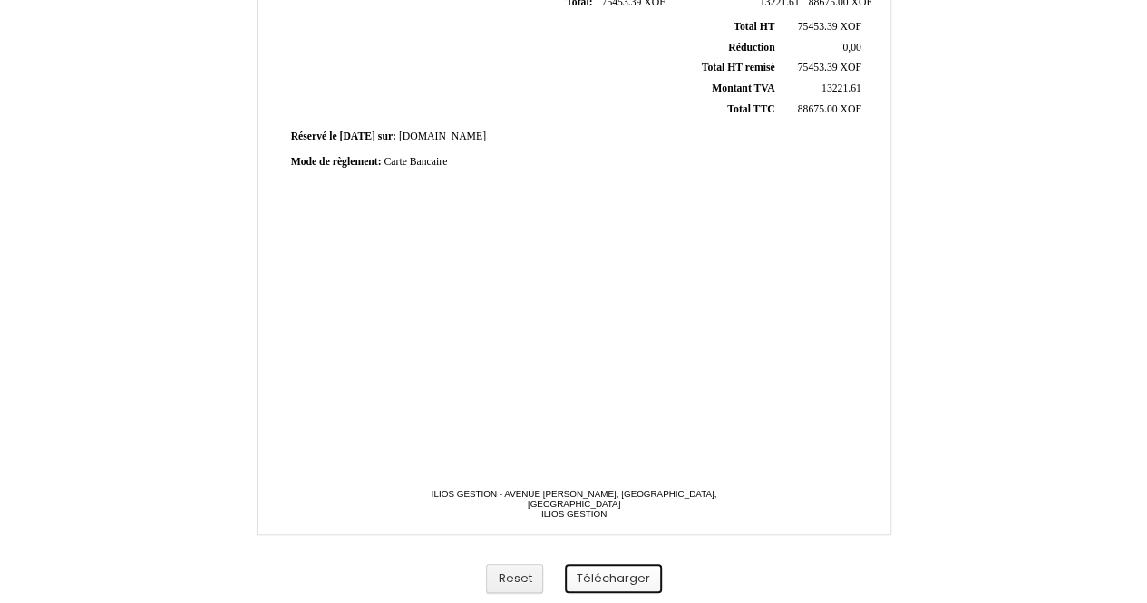
click at [622, 571] on button "Télécharger" at bounding box center [613, 579] width 97 height 30
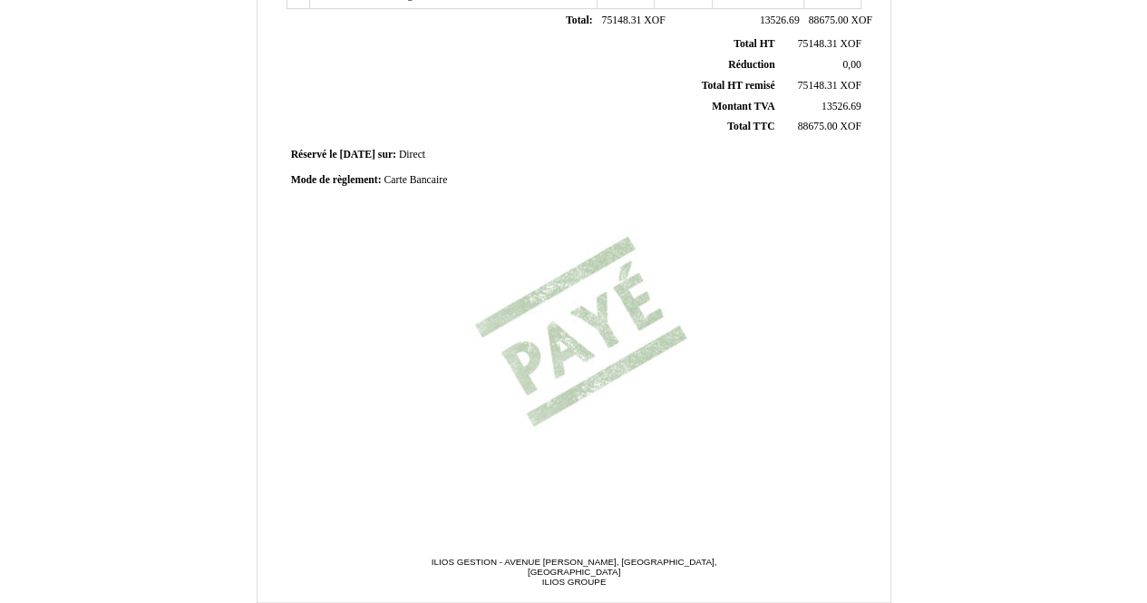
scroll to position [490, 0]
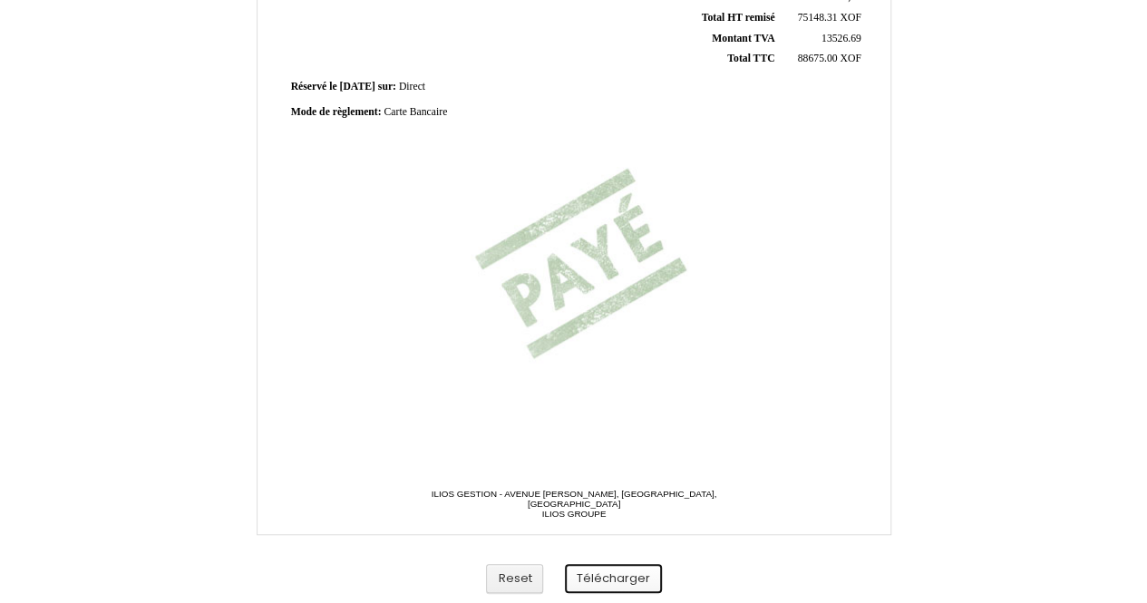
click at [629, 583] on button "Télécharger" at bounding box center [613, 579] width 97 height 30
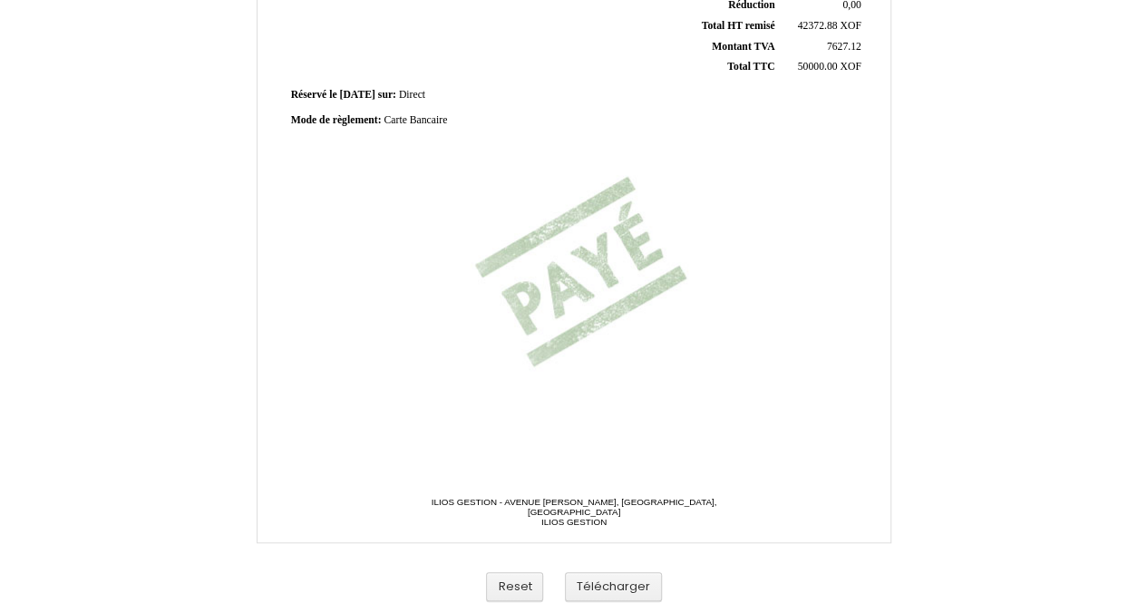
scroll to position [490, 0]
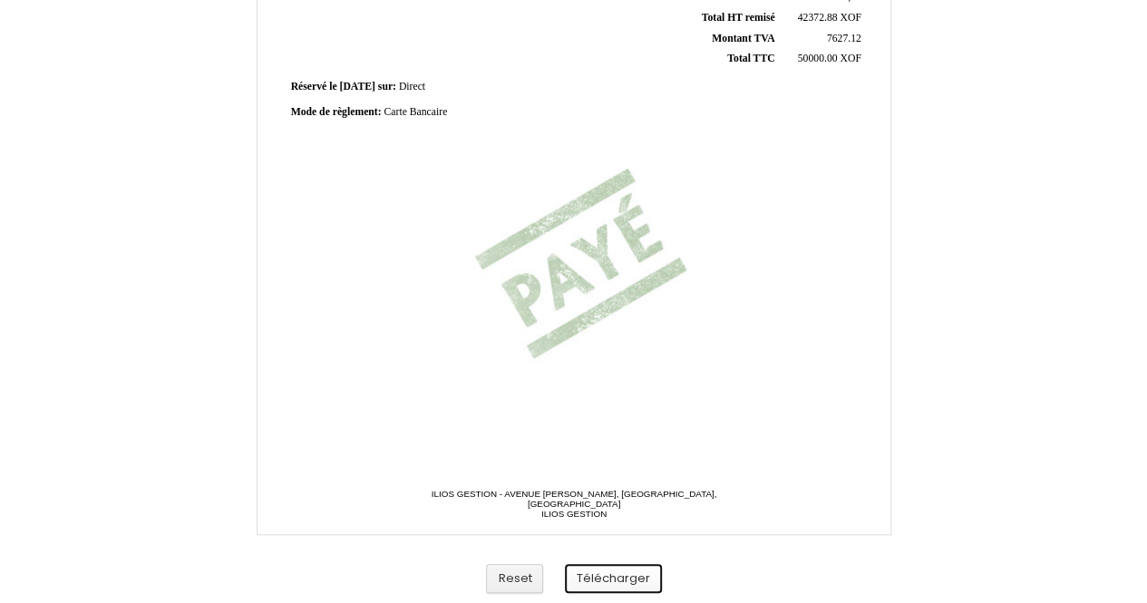
click at [626, 579] on button "Télécharger" at bounding box center [613, 579] width 97 height 30
